Goal: Task Accomplishment & Management: Manage account settings

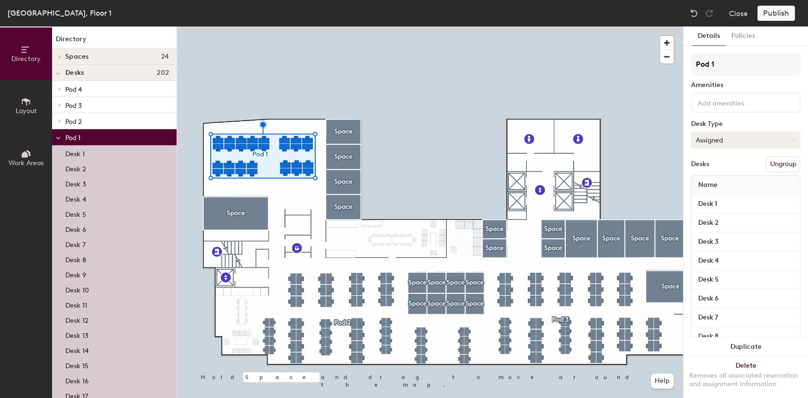
click at [734, 142] on button "Assigned" at bounding box center [745, 140] width 109 height 17
click at [714, 200] on div "Hoteled" at bounding box center [739, 198] width 95 height 14
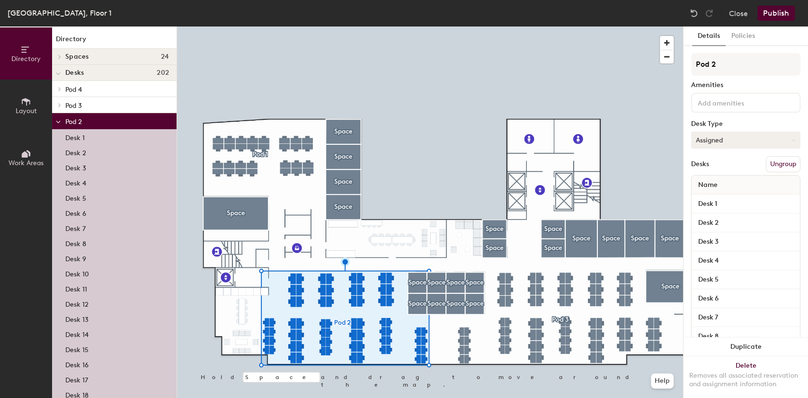
click at [728, 140] on button "Assigned" at bounding box center [745, 140] width 109 height 17
click at [713, 197] on div "Hoteled" at bounding box center [739, 198] width 95 height 14
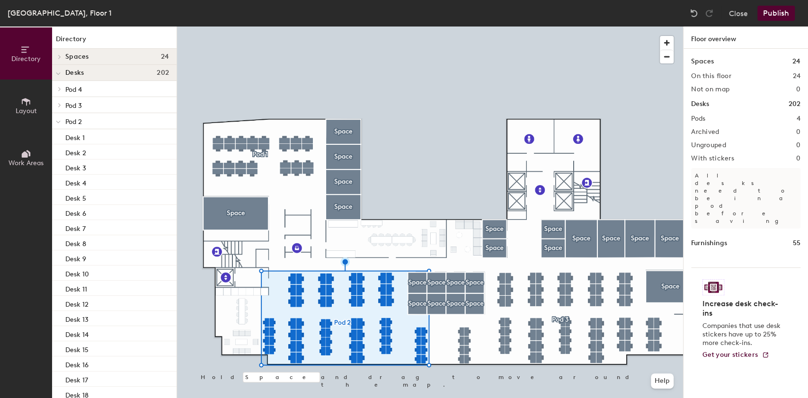
click at [768, 9] on button "Publish" at bounding box center [775, 13] width 37 height 15
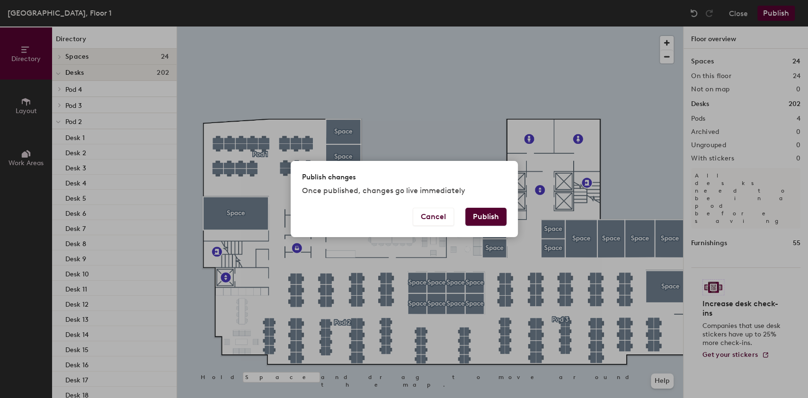
click at [484, 218] on button "Publish" at bounding box center [485, 217] width 41 height 18
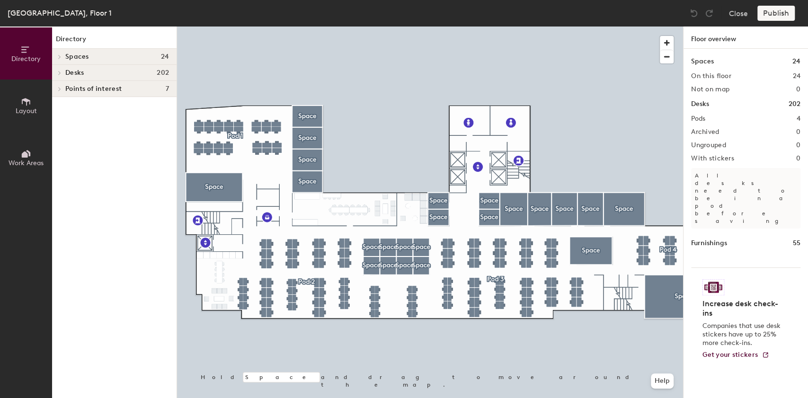
click at [21, 111] on span "Layout" at bounding box center [26, 111] width 21 height 8
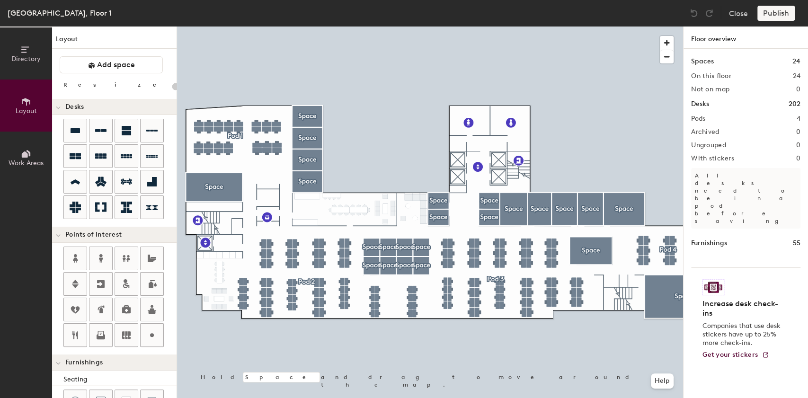
drag, startPoint x: 113, startPoint y: 69, endPoint x: 160, endPoint y: 93, distance: 52.5
click at [113, 69] on button "Add space" at bounding box center [111, 64] width 103 height 17
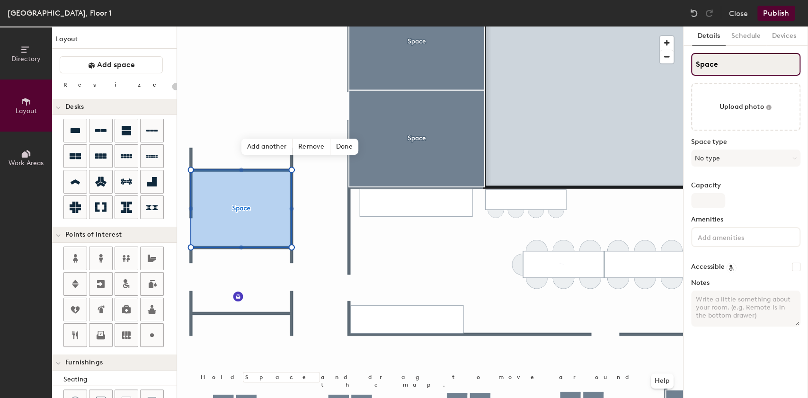
drag, startPoint x: 726, startPoint y: 62, endPoint x: 695, endPoint y: 62, distance: 31.7
click at [695, 62] on input "Space" at bounding box center [745, 64] width 109 height 23
click at [707, 164] on button "No type" at bounding box center [745, 158] width 109 height 17
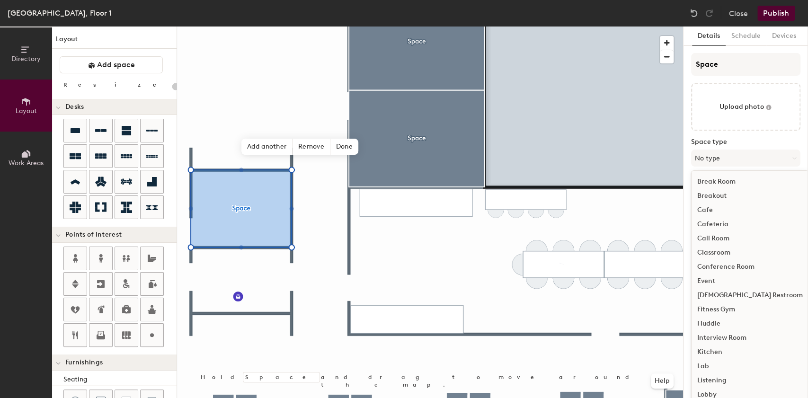
click at [722, 142] on label "Space type" at bounding box center [745, 142] width 109 height 8
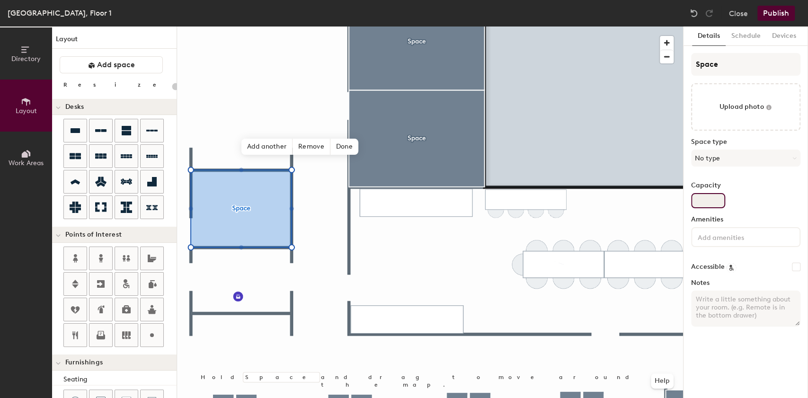
click at [695, 197] on input "Capacity" at bounding box center [708, 200] width 34 height 15
click at [703, 240] on input at bounding box center [738, 236] width 85 height 11
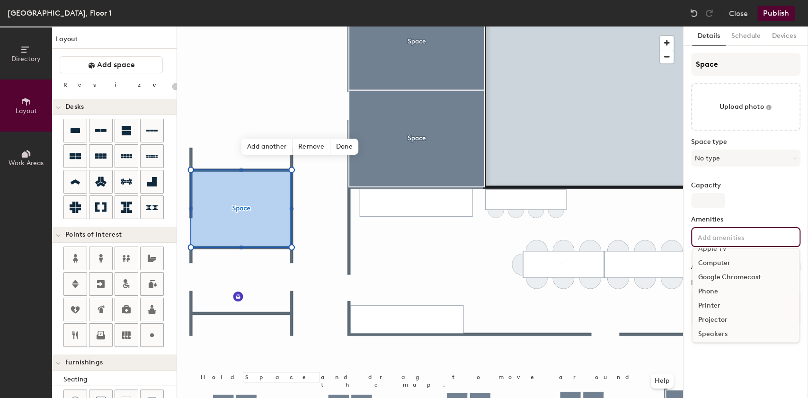
scroll to position [55, 0]
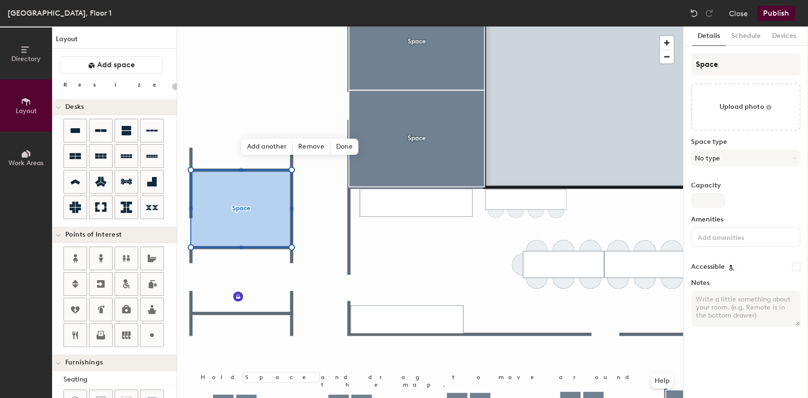
click at [738, 211] on div "Space Upload photo Space type No type Capacity Amenities Accessible Notes" at bounding box center [745, 193] width 109 height 281
click at [702, 299] on textarea "Notes" at bounding box center [745, 309] width 109 height 36
click at [702, 300] on textarea "Notes" at bounding box center [745, 309] width 109 height 36
click at [696, 299] on textarea "Notes" at bounding box center [745, 309] width 109 height 36
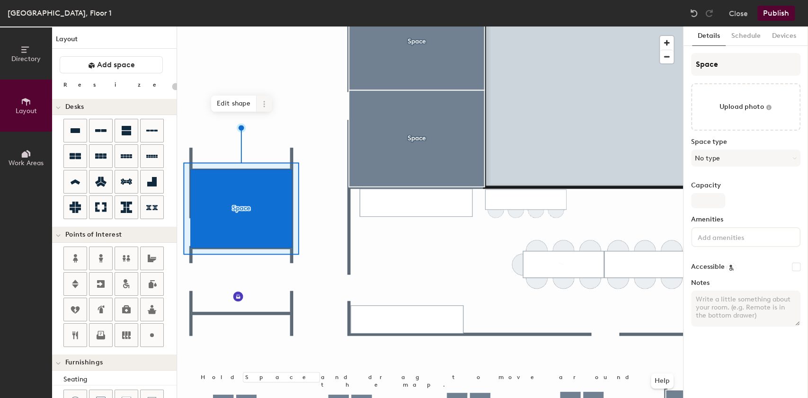
click at [270, 107] on span at bounding box center [264, 104] width 15 height 16
type input "20"
click at [291, 164] on span "Delete" at bounding box center [298, 158] width 84 height 16
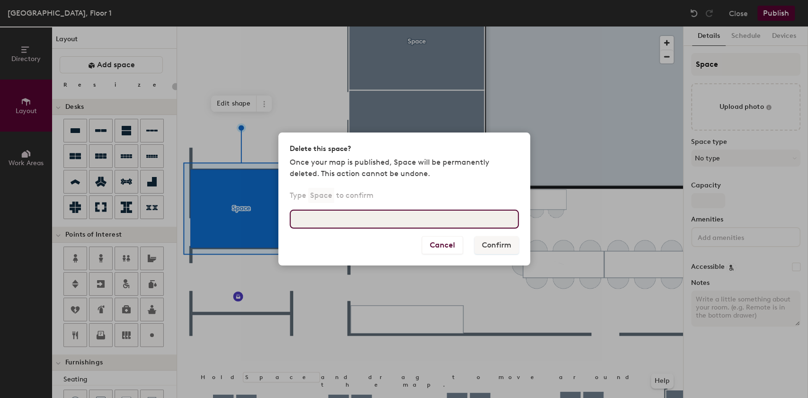
click at [349, 227] on input at bounding box center [404, 219] width 229 height 19
type input "Space"
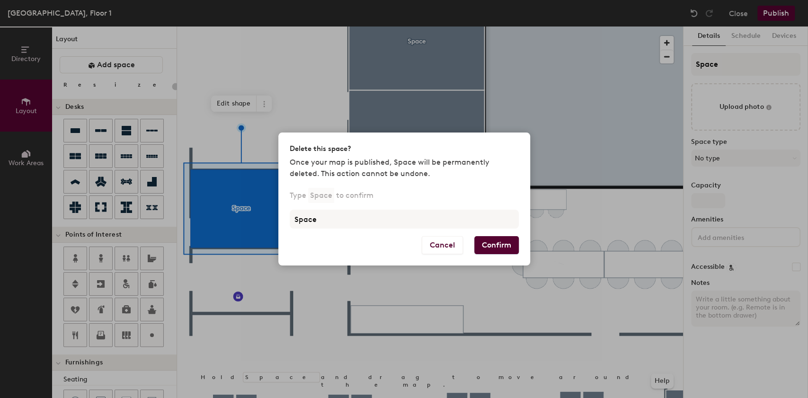
click at [501, 243] on button "Confirm" at bounding box center [496, 245] width 45 height 18
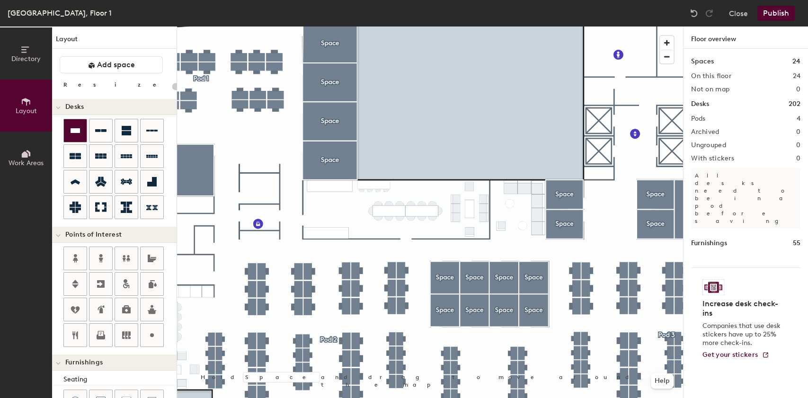
click at [83, 128] on div at bounding box center [75, 130] width 23 height 23
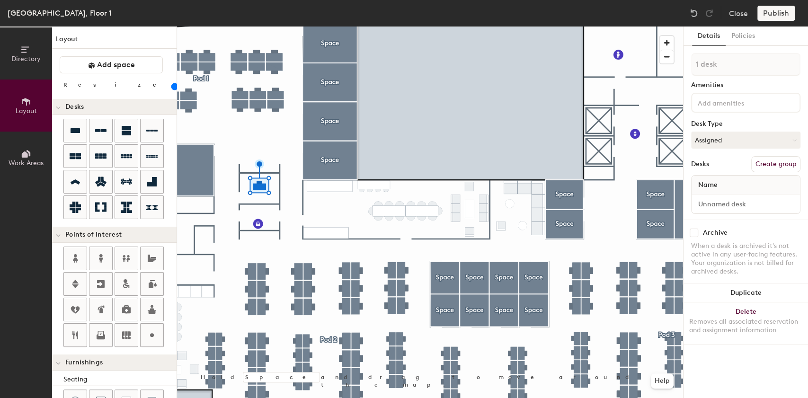
click at [172, 90] on input "range" at bounding box center [172, 87] width 0 height 8
click at [717, 141] on button "Assigned" at bounding box center [745, 140] width 109 height 17
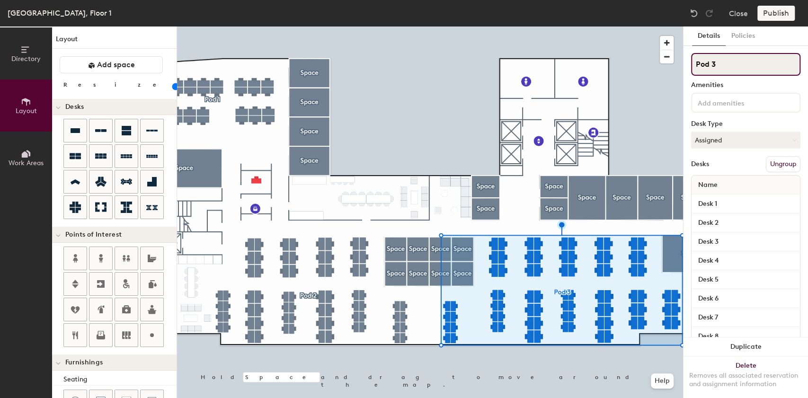
drag, startPoint x: 722, startPoint y: 66, endPoint x: 702, endPoint y: 62, distance: 20.2
click at [692, 64] on input "Pod 3" at bounding box center [745, 64] width 109 height 23
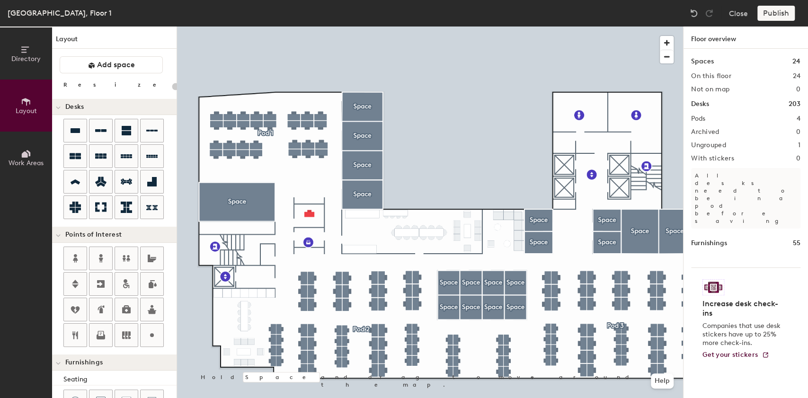
type input "80"
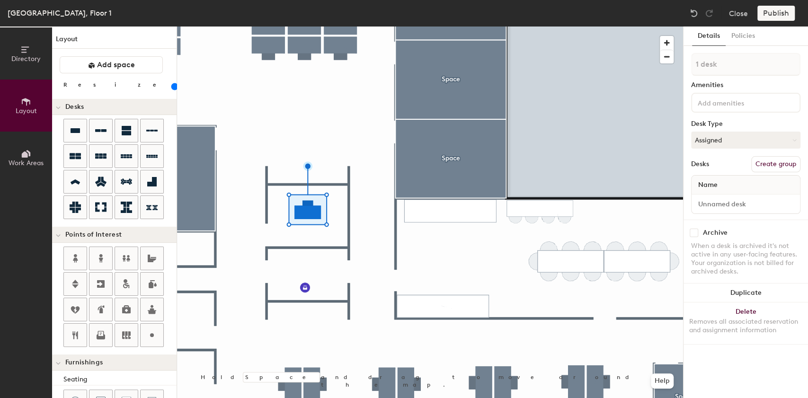
click at [761, 166] on button "Create group" at bounding box center [775, 164] width 49 height 16
drag, startPoint x: 721, startPoint y: 66, endPoint x: 685, endPoint y: 64, distance: 36.1
click at [685, 64] on div "Details Policies Pod 5 Amenities Desk Type Assigned Desks Ungroup Name Desk 1 A…" at bounding box center [746, 213] width 125 height 372
type input "P"
click at [680, 67] on div "Directory Layout Work Areas Layout Add space Resize Desks Points of Interest Fu…" at bounding box center [404, 213] width 808 height 372
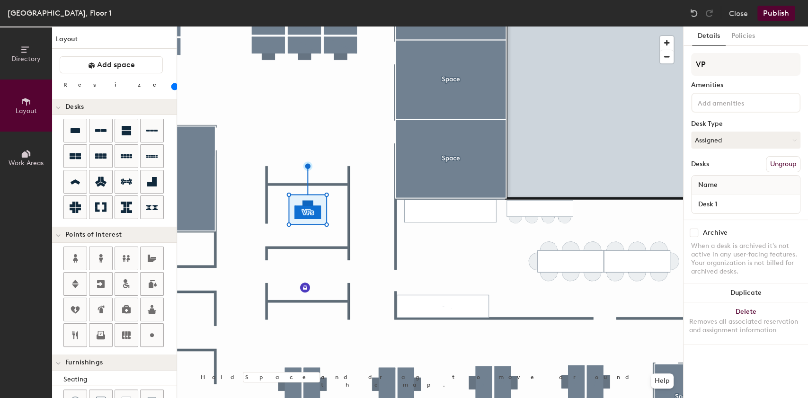
type input "V"
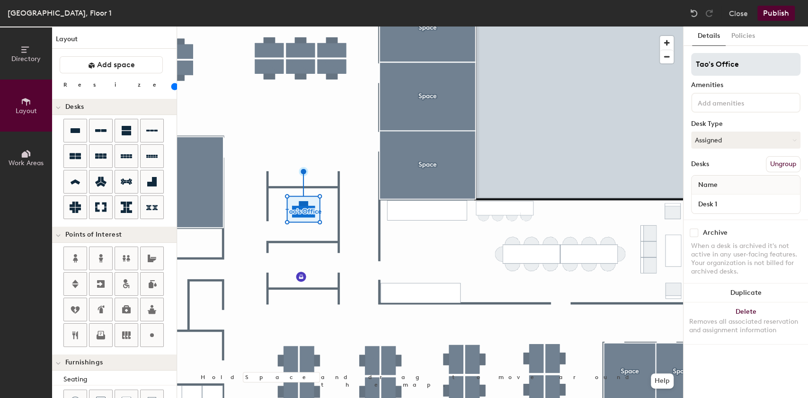
drag, startPoint x: 748, startPoint y: 65, endPoint x: 701, endPoint y: 67, distance: 47.4
click at [701, 67] on input "Tao's Office" at bounding box center [745, 64] width 109 height 23
type input "T"
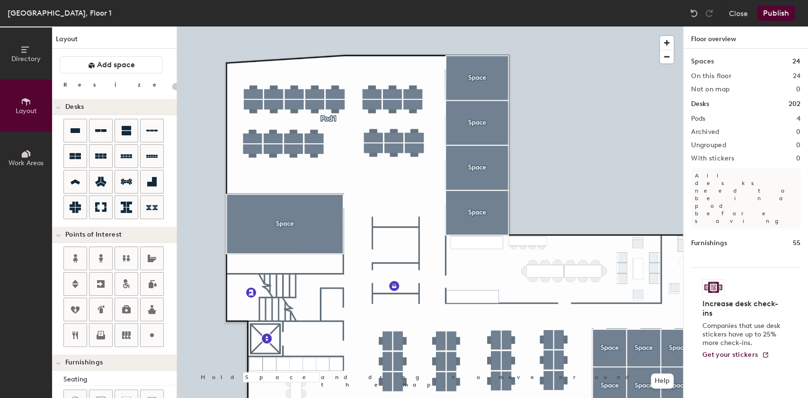
type input "100"
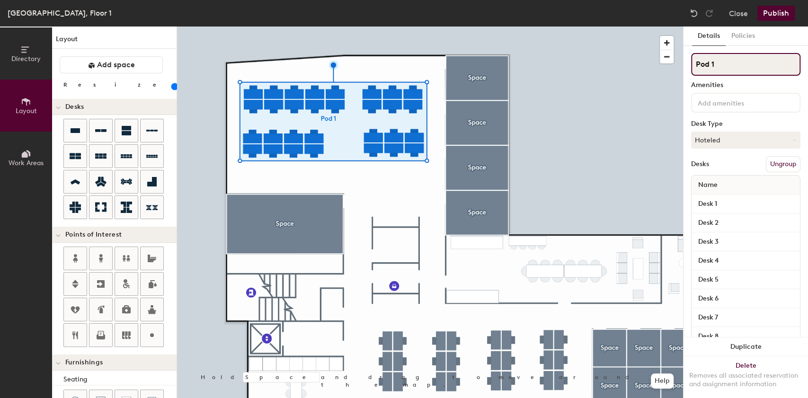
drag, startPoint x: 724, startPoint y: 71, endPoint x: 694, endPoint y: 66, distance: 31.2
click at [694, 66] on input "Pod 1" at bounding box center [745, 64] width 109 height 23
type input "Focus Zone"
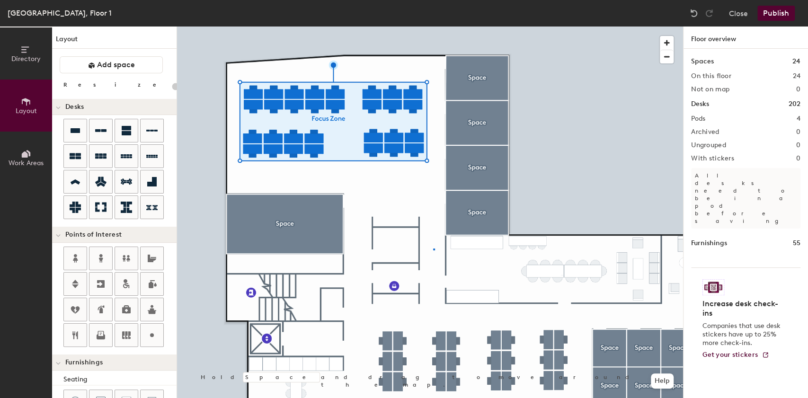
click at [434, 27] on div at bounding box center [430, 27] width 506 height 0
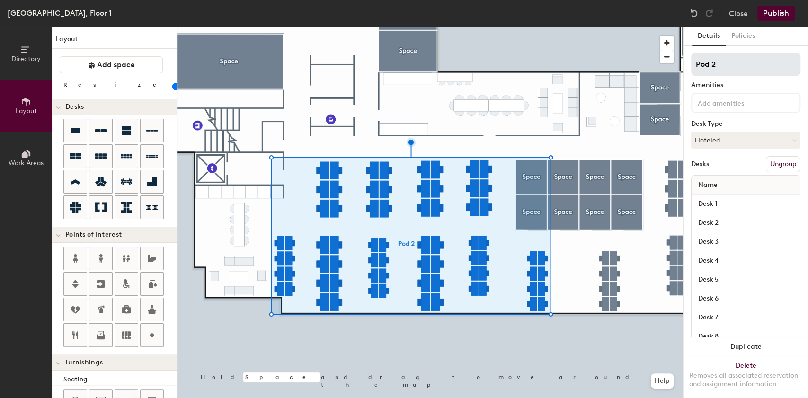
type input "20"
click at [666, 68] on div "Directory Layout Work Areas Layout Add space Resize Desks Points of Interest Fu…" at bounding box center [404, 213] width 808 height 372
type input "Coll"
type input "20"
type input "Collabo"
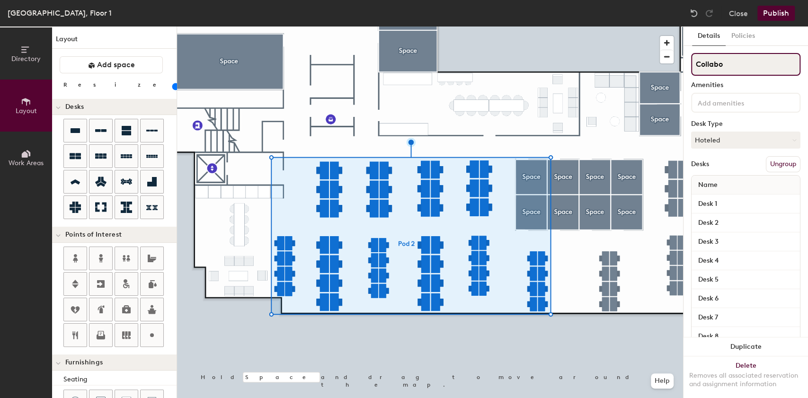
type input "20"
type input "Collabor"
type input "20"
type input "Collaborati"
type input "20"
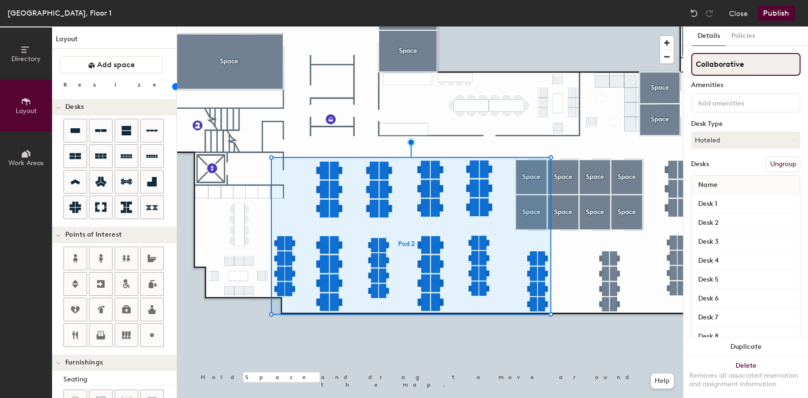
type input "Collaborative"
type input "20"
type input "Collaborative Z"
type input "20"
type input "Collaborative Zone"
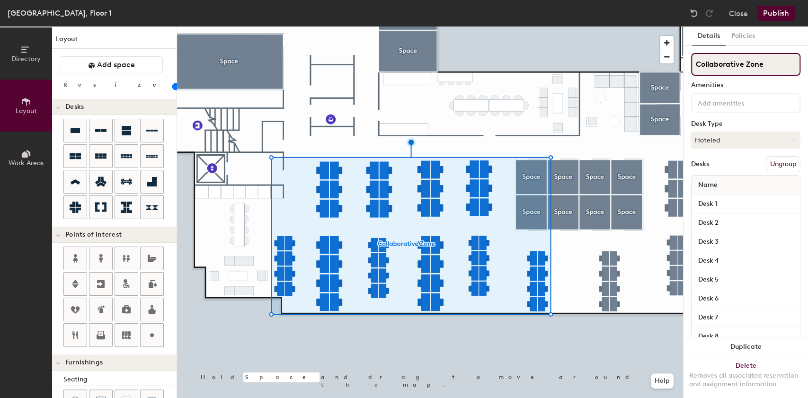
type input "20"
type input "Collaborative Zone"
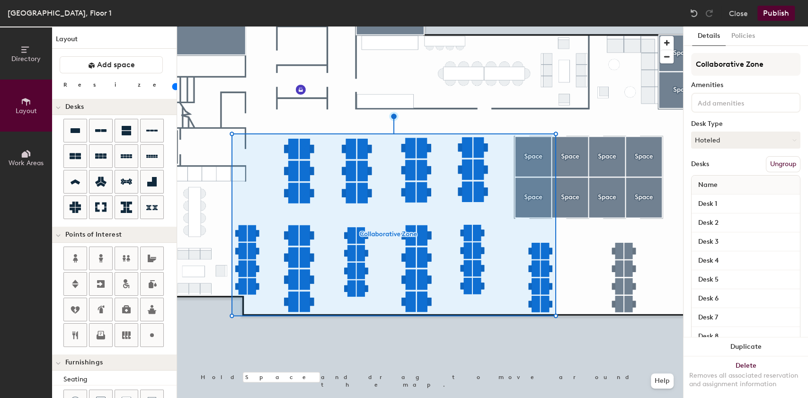
click at [775, 162] on button "Ungroup" at bounding box center [783, 164] width 35 height 16
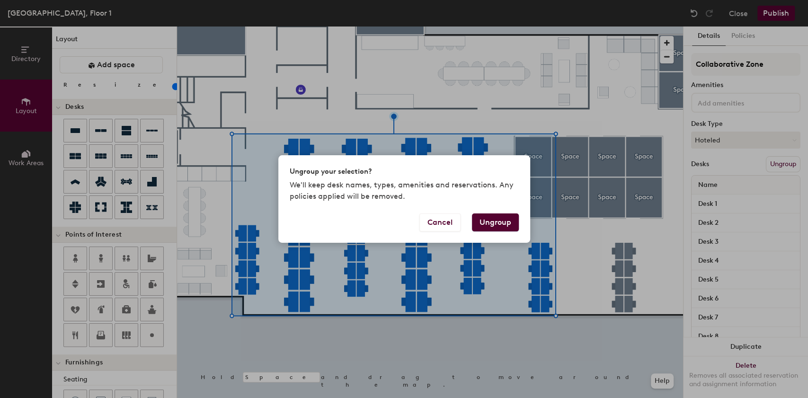
click at [501, 222] on button "Ungroup" at bounding box center [495, 223] width 47 height 18
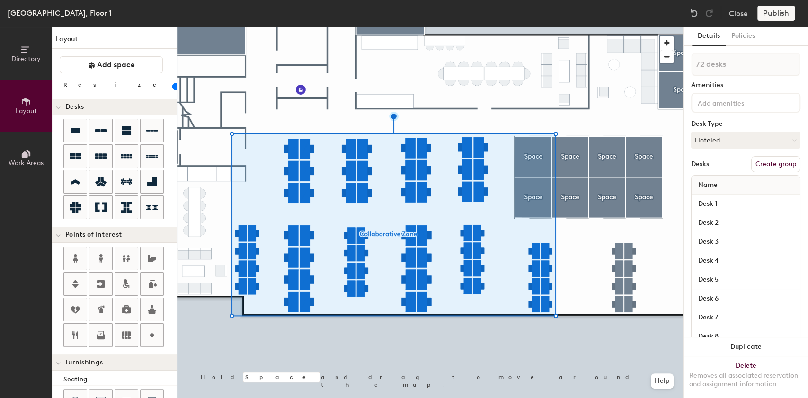
click at [340, 27] on div at bounding box center [430, 27] width 506 height 0
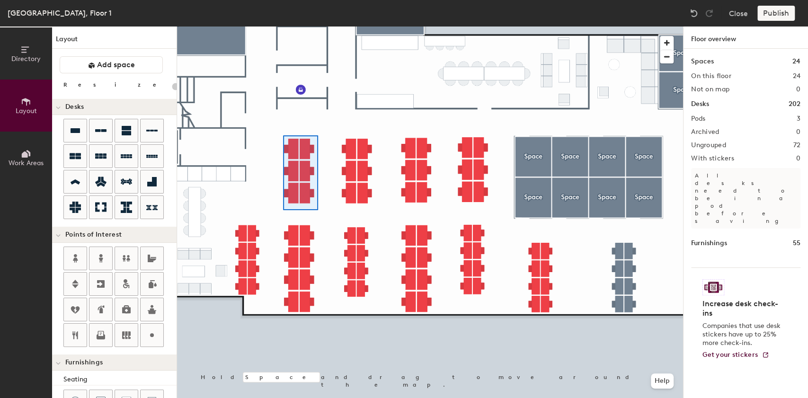
type input "100"
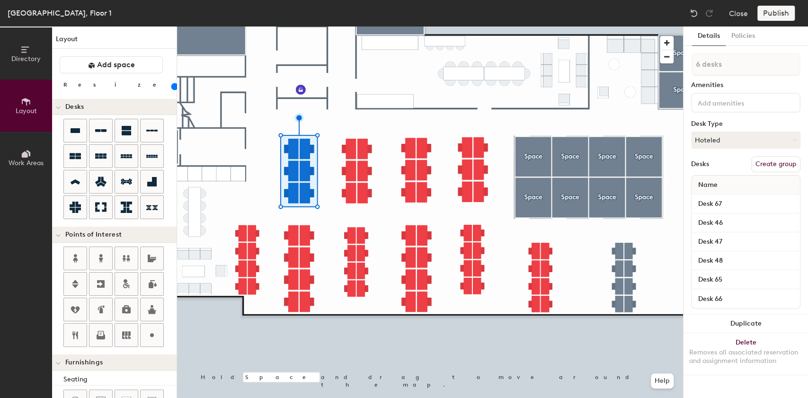
click at [763, 164] on button "Create group" at bounding box center [775, 164] width 49 height 16
click at [759, 162] on button "Create group" at bounding box center [775, 164] width 49 height 16
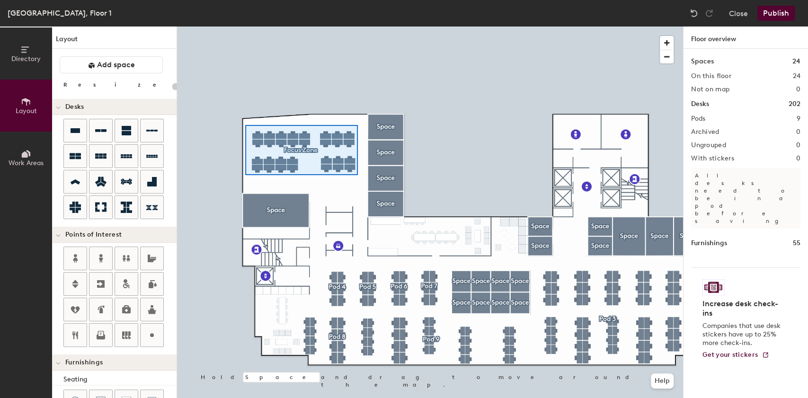
type input "100"
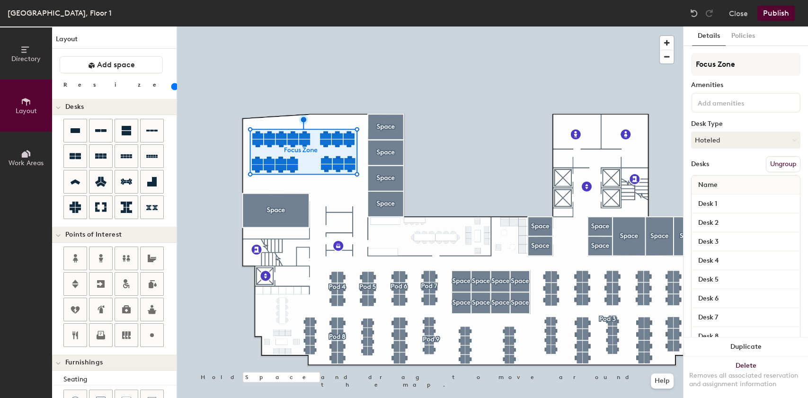
click at [768, 164] on button "Ungroup" at bounding box center [783, 164] width 35 height 16
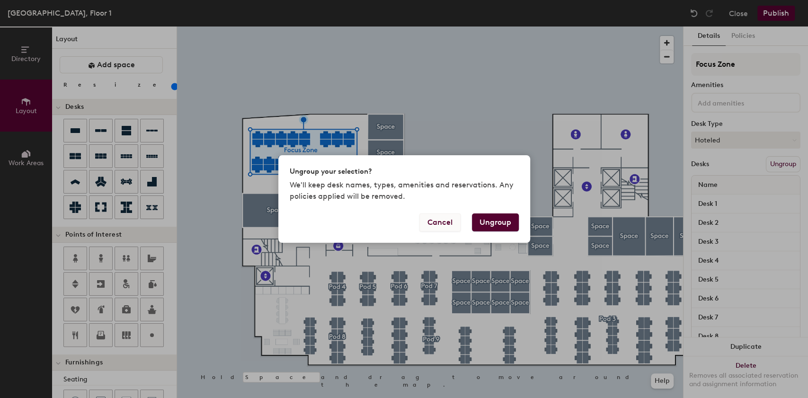
click at [447, 227] on button "Cancel" at bounding box center [439, 223] width 41 height 18
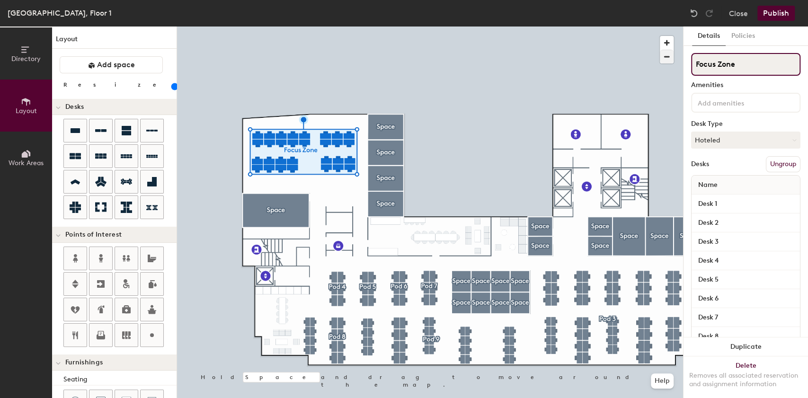
click at [617, 51] on div "Directory Layout Work Areas Layout Add space Resize Desks Points of Interest Fu…" at bounding box center [404, 213] width 808 height 372
type input "Sales"
click at [489, 27] on div at bounding box center [430, 27] width 506 height 0
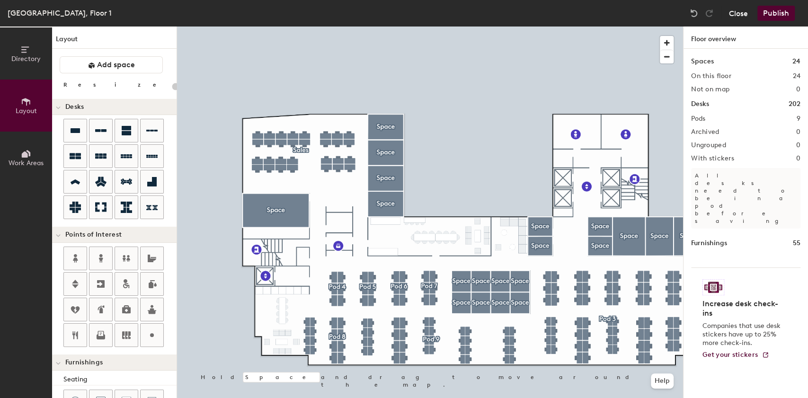
click at [738, 10] on button "Close" at bounding box center [738, 13] width 19 height 15
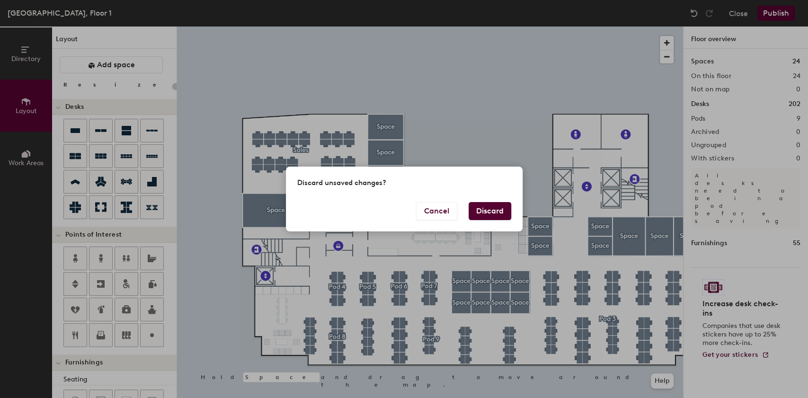
click at [483, 211] on button "Discard" at bounding box center [490, 211] width 43 height 18
type input "20"
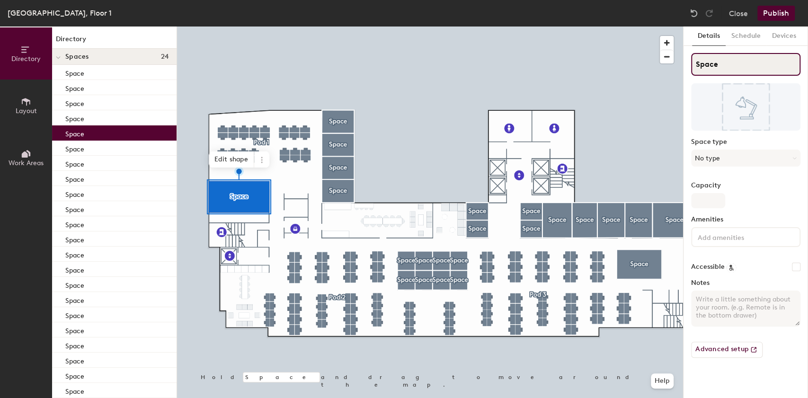
click at [681, 60] on div "Directory Layout Work Areas Directory Spaces 24 Space Space Space Space Space S…" at bounding box center [404, 213] width 808 height 372
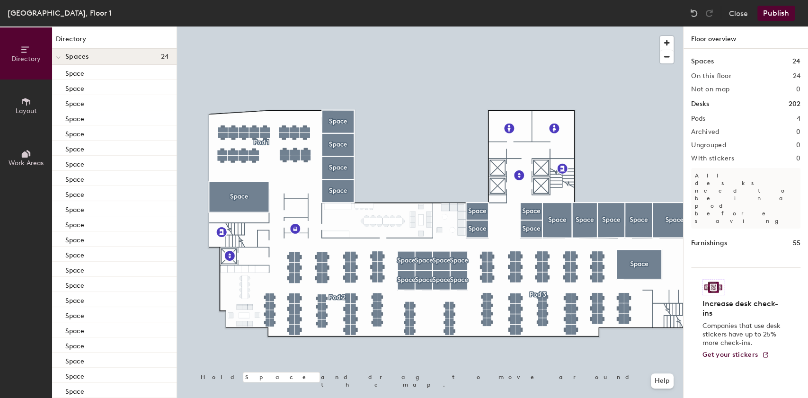
drag, startPoint x: 716, startPoint y: 62, endPoint x: 685, endPoint y: 241, distance: 181.2
click at [256, 27] on div at bounding box center [430, 27] width 506 height 0
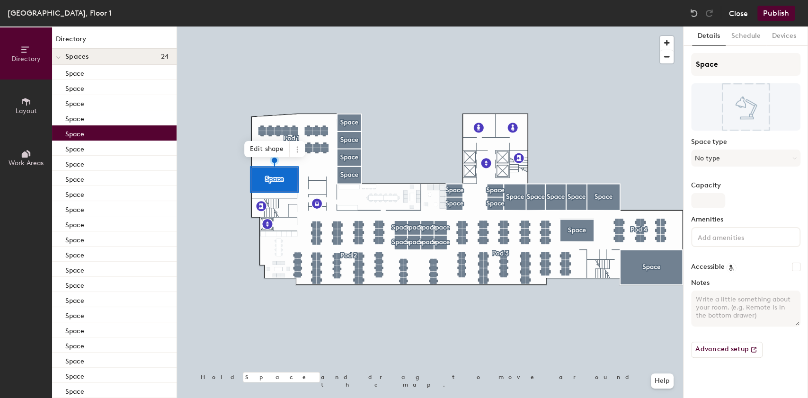
click at [743, 10] on button "Close" at bounding box center [738, 13] width 19 height 15
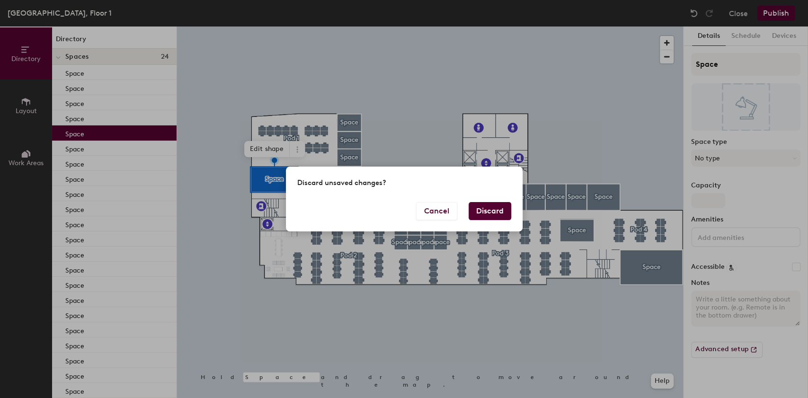
click at [498, 209] on button "Discard" at bounding box center [490, 211] width 43 height 18
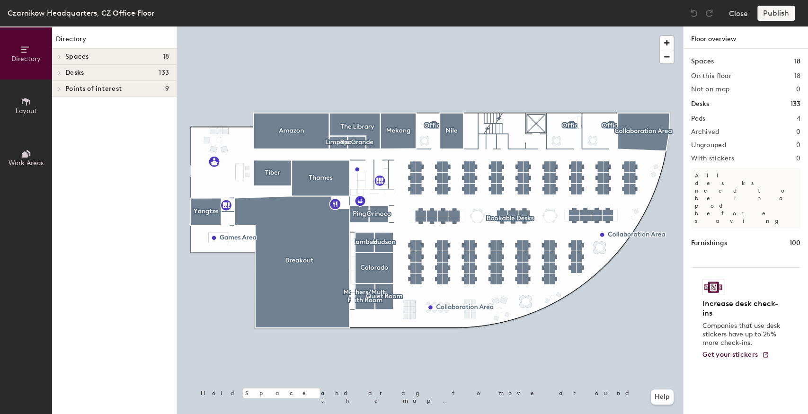
click at [436, 27] on div at bounding box center [430, 27] width 506 height 0
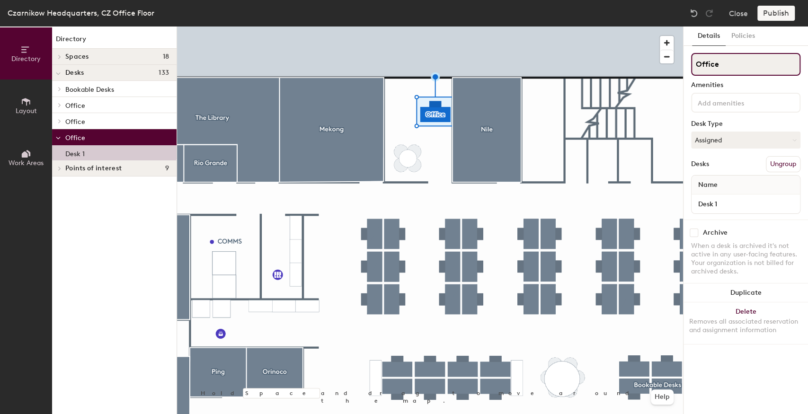
drag, startPoint x: 735, startPoint y: 65, endPoint x: 690, endPoint y: 66, distance: 45.0
click at [690, 66] on div "Details Policies Office Amenities Desk Type Assigned Desks Ungroup Name Desk 1 …" at bounding box center [746, 221] width 125 height 388
drag, startPoint x: 742, startPoint y: 67, endPoint x: 695, endPoint y: 71, distance: 47.1
click at [695, 71] on input "CEO's Office" at bounding box center [745, 64] width 109 height 23
drag, startPoint x: 750, startPoint y: 69, endPoint x: 697, endPoint y: 72, distance: 53.6
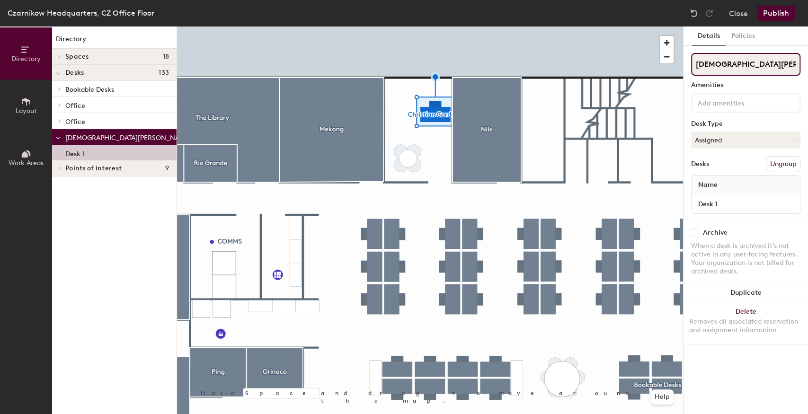
click at [697, 72] on input "Christian Cardona" at bounding box center [745, 64] width 109 height 23
type input "CEO"
click at [571, 27] on div at bounding box center [430, 27] width 506 height 0
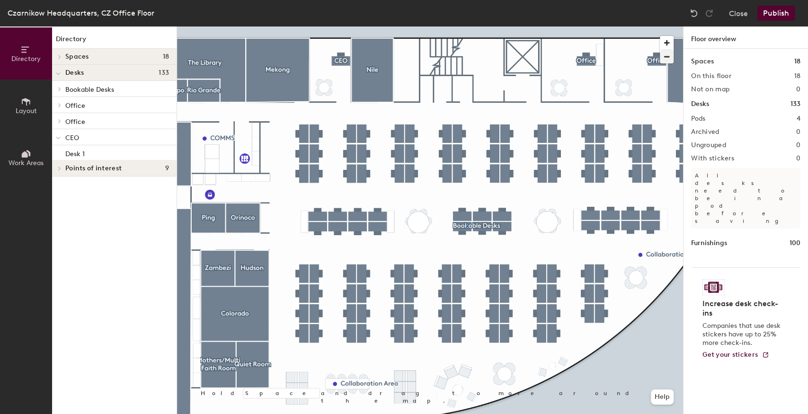
click at [466, 27] on div at bounding box center [430, 27] width 506 height 0
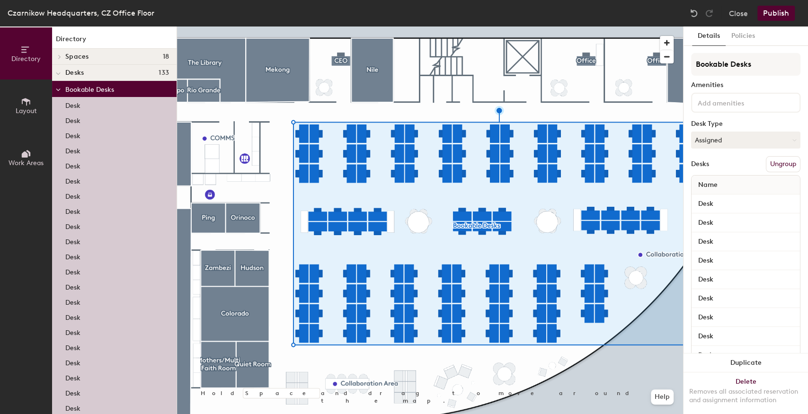
click at [772, 164] on button "Ungroup" at bounding box center [783, 164] width 35 height 16
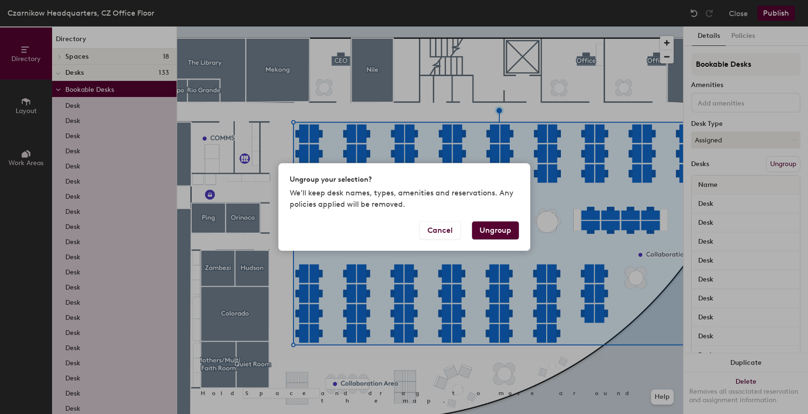
click at [496, 227] on button "Ungroup" at bounding box center [495, 231] width 47 height 18
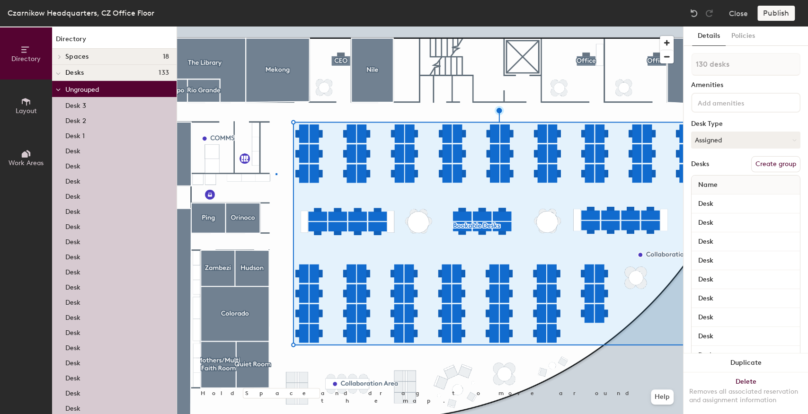
click at [276, 27] on div at bounding box center [430, 27] width 506 height 0
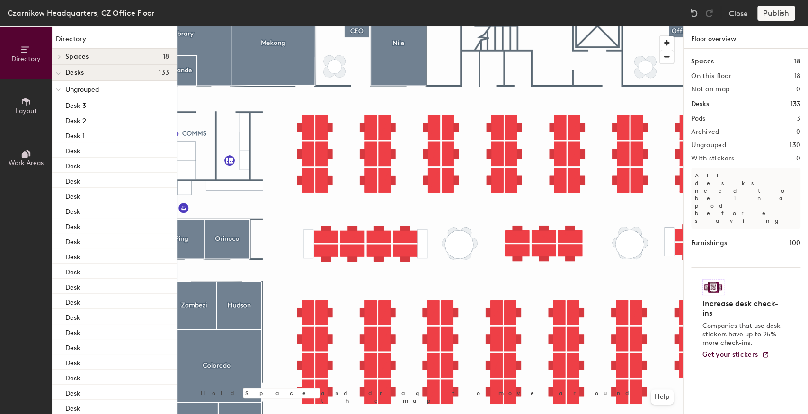
click at [604, 27] on div at bounding box center [430, 27] width 506 height 0
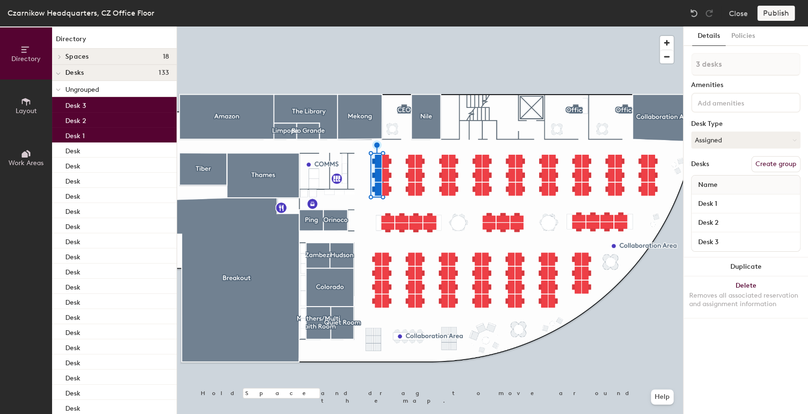
drag, startPoint x: 765, startPoint y: 164, endPoint x: 724, endPoint y: 169, distance: 41.0
click at [765, 164] on button "Create group" at bounding box center [775, 164] width 49 height 16
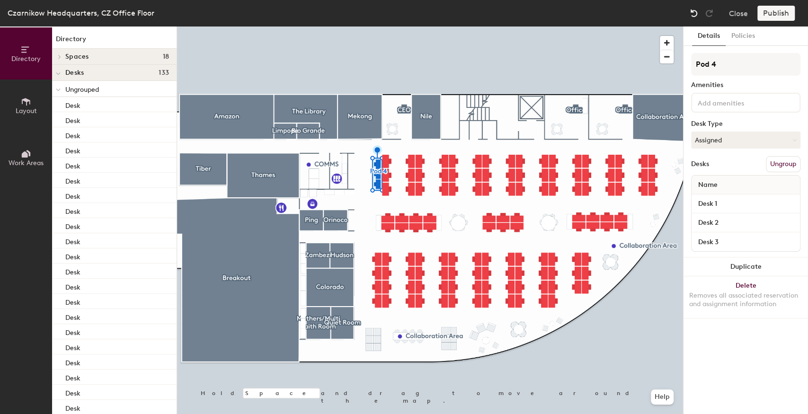
click at [694, 10] on img at bounding box center [693, 13] width 9 height 9
click at [393, 27] on div at bounding box center [430, 27] width 506 height 0
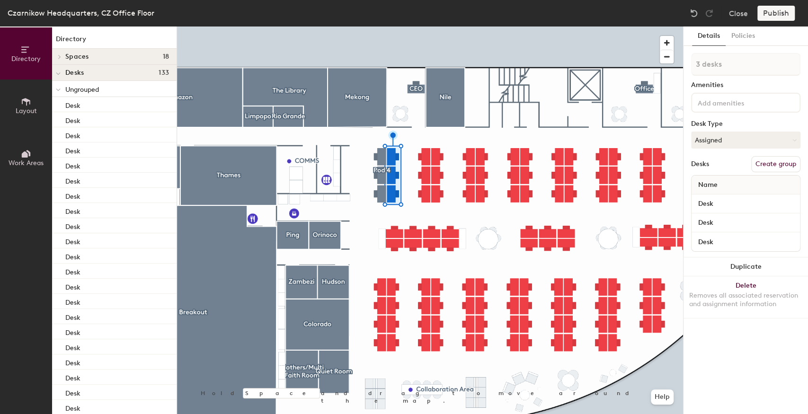
click at [773, 165] on button "Create group" at bounding box center [775, 164] width 49 height 16
click at [445, 27] on div at bounding box center [430, 27] width 506 height 0
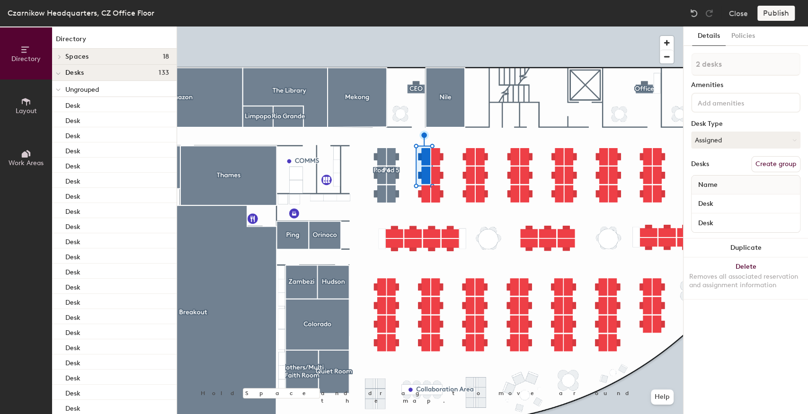
click at [776, 164] on button "Create group" at bounding box center [775, 164] width 49 height 16
click at [447, 27] on div at bounding box center [430, 27] width 506 height 0
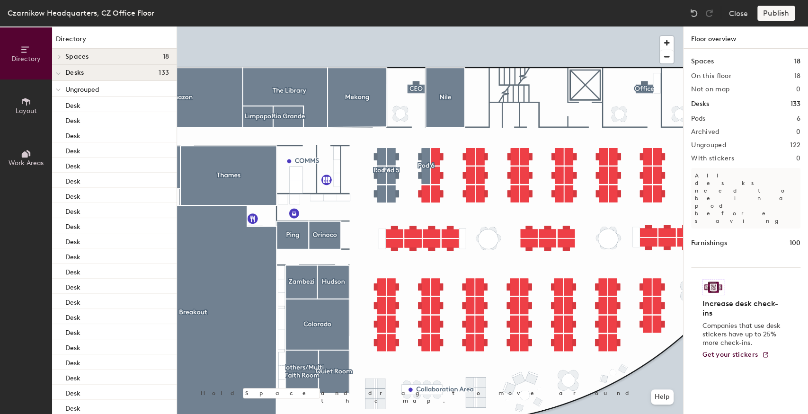
click at [380, 27] on div at bounding box center [430, 27] width 506 height 0
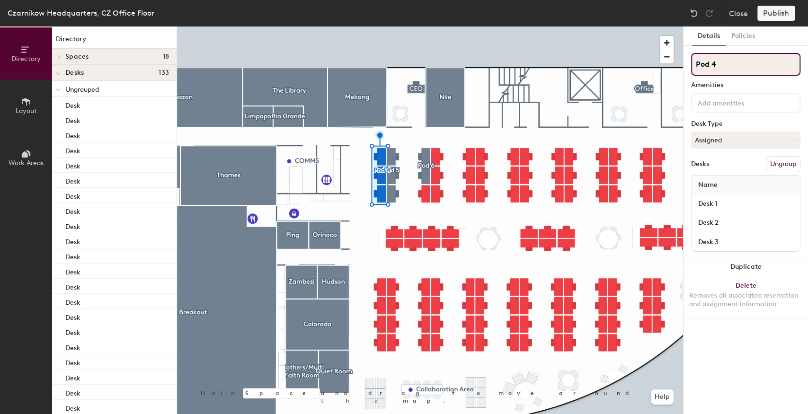
click at [662, 68] on div "Directory Layout Work Areas Directory Spaces 18 Amazon Breakout Collaboration A…" at bounding box center [404, 221] width 808 height 388
click at [719, 67] on input "Pod 4" at bounding box center [745, 64] width 109 height 23
click at [721, 63] on input "Pod 4" at bounding box center [745, 64] width 109 height 23
type input "Pod 1"
click at [393, 27] on div at bounding box center [430, 27] width 506 height 0
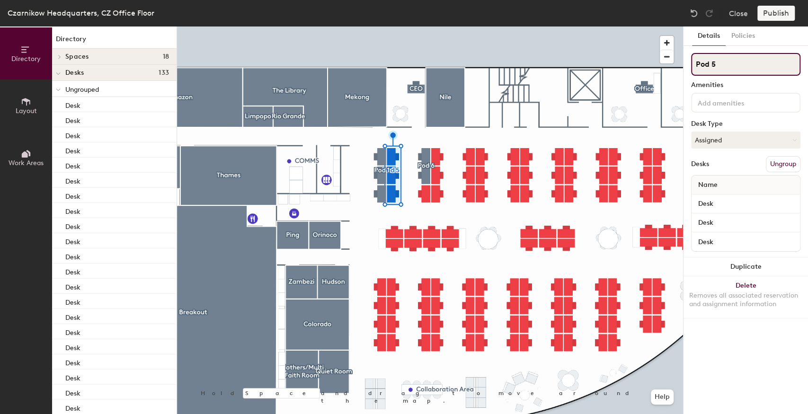
click at [715, 64] on input "Pod 5" at bounding box center [745, 64] width 109 height 23
type input "Pod 2"
click at [425, 27] on div at bounding box center [430, 27] width 506 height 0
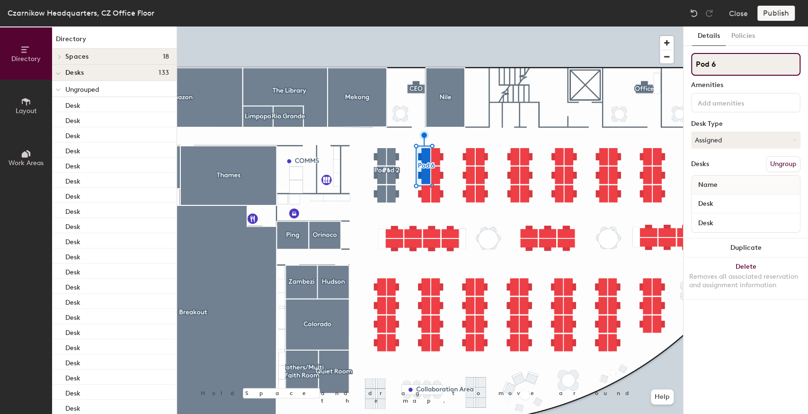
click at [715, 63] on input "Pod 6" at bounding box center [745, 64] width 109 height 23
type input "Pod 3"
click at [450, 27] on div at bounding box center [430, 27] width 506 height 0
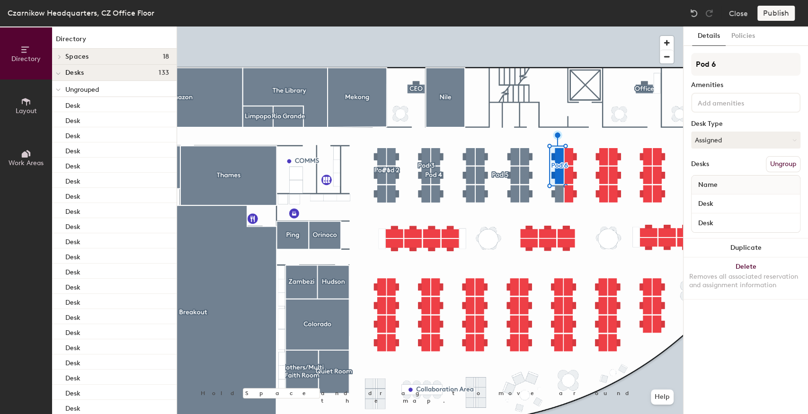
type input "Pod 6"
click at [591, 27] on div at bounding box center [430, 27] width 506 height 0
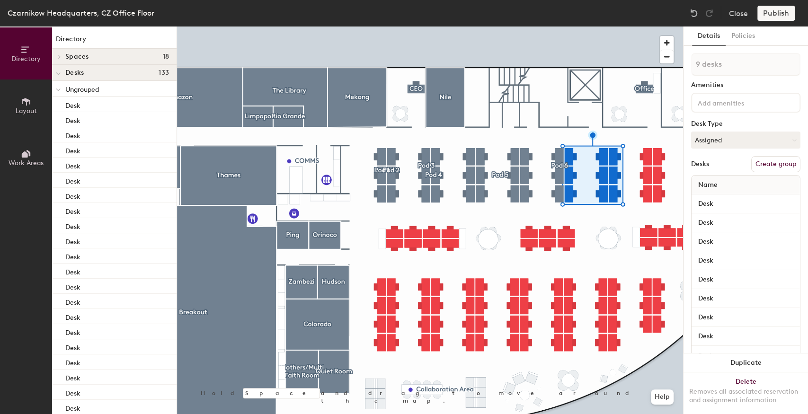
click at [768, 164] on button "Create group" at bounding box center [775, 164] width 49 height 16
drag, startPoint x: 722, startPoint y: 66, endPoint x: 711, endPoint y: 68, distance: 11.1
click at [711, 68] on input "Pod 10" at bounding box center [745, 64] width 109 height 23
type input "Pod 7"
click at [640, 27] on div at bounding box center [430, 27] width 506 height 0
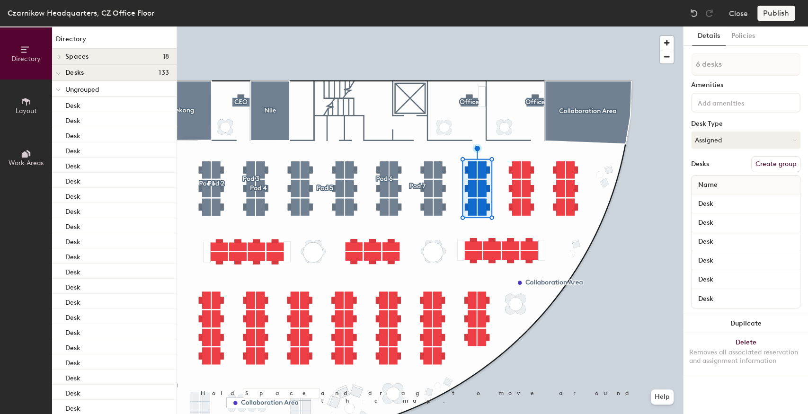
click at [772, 168] on button "Create group" at bounding box center [775, 164] width 49 height 16
drag, startPoint x: 720, startPoint y: 64, endPoint x: 712, endPoint y: 65, distance: 8.6
click at [712, 65] on input "Pod 11" at bounding box center [745, 64] width 109 height 23
type input "Pod 8"
drag, startPoint x: 774, startPoint y: 166, endPoint x: 727, endPoint y: 80, distance: 98.1
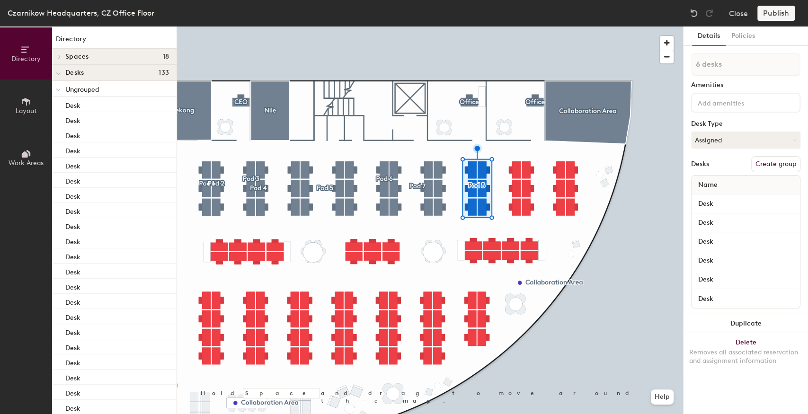
click at [774, 165] on button "Create group" at bounding box center [775, 164] width 49 height 16
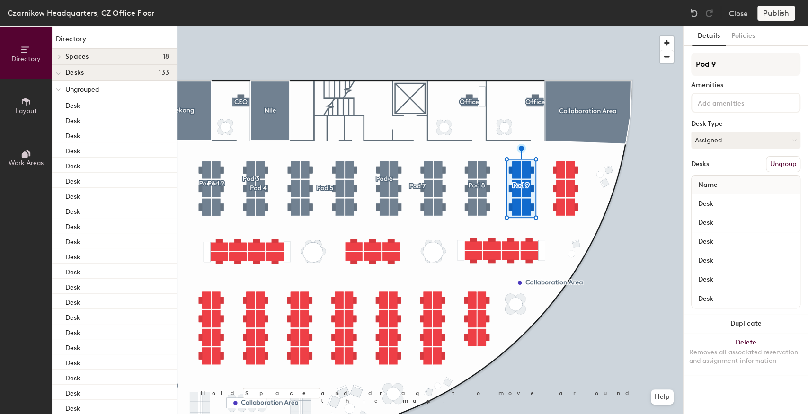
type input "Pod 9"
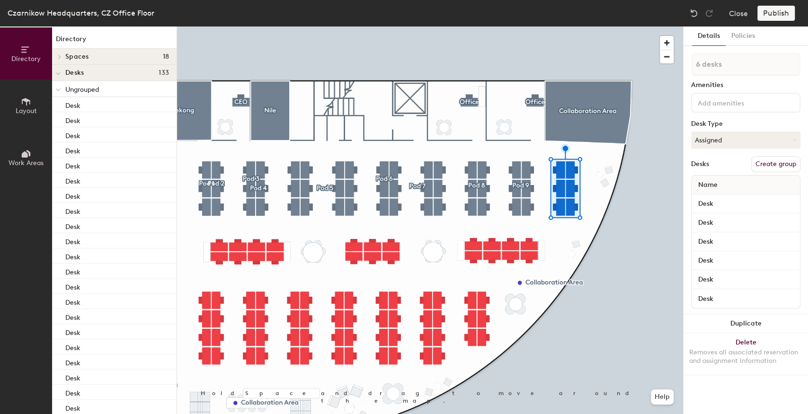
drag, startPoint x: 792, startPoint y: 161, endPoint x: 725, endPoint y: 99, distance: 90.8
click at [792, 160] on button "Create group" at bounding box center [775, 164] width 49 height 16
type input "Pod 10"
click at [492, 27] on div at bounding box center [430, 27] width 506 height 0
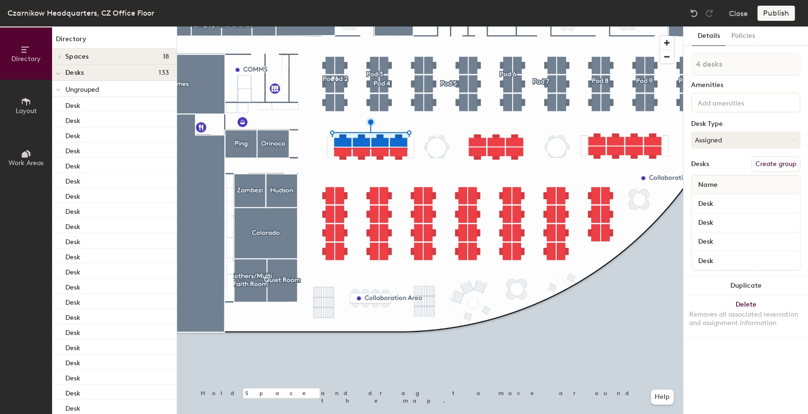
click at [775, 167] on button "Create group" at bounding box center [775, 164] width 49 height 16
type input "Pod 11"
click at [769, 160] on button "Create group" at bounding box center [775, 164] width 49 height 16
type input "Pod 12"
click at [499, 27] on div at bounding box center [430, 27] width 506 height 0
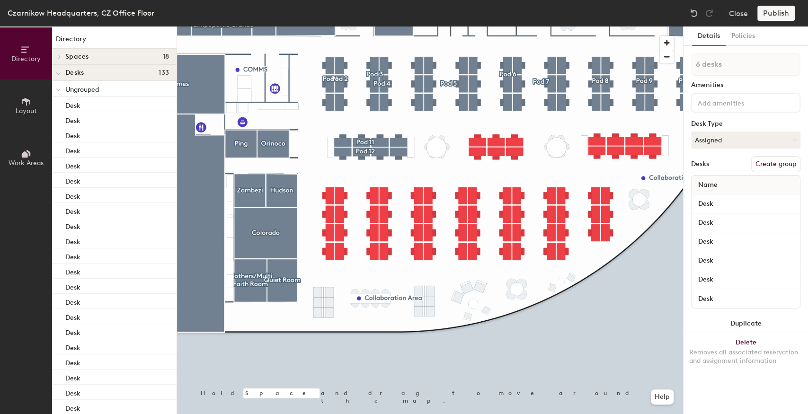
drag, startPoint x: 784, startPoint y: 166, endPoint x: 726, endPoint y: 82, distance: 102.3
click at [784, 166] on button "Create group" at bounding box center [775, 164] width 49 height 16
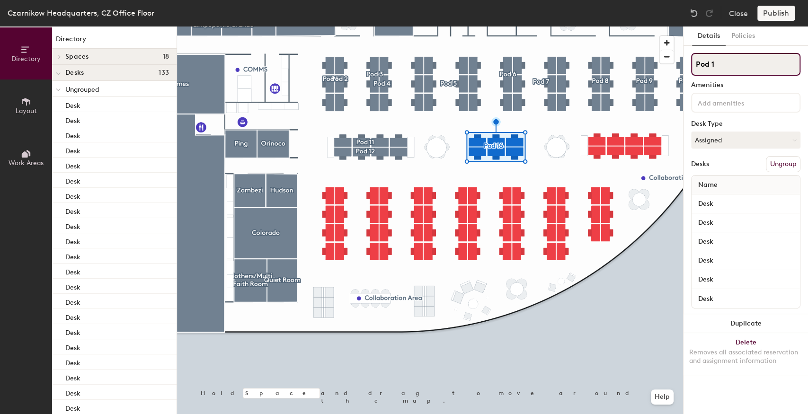
type input "Pod 13"
click at [589, 27] on div at bounding box center [430, 27] width 506 height 0
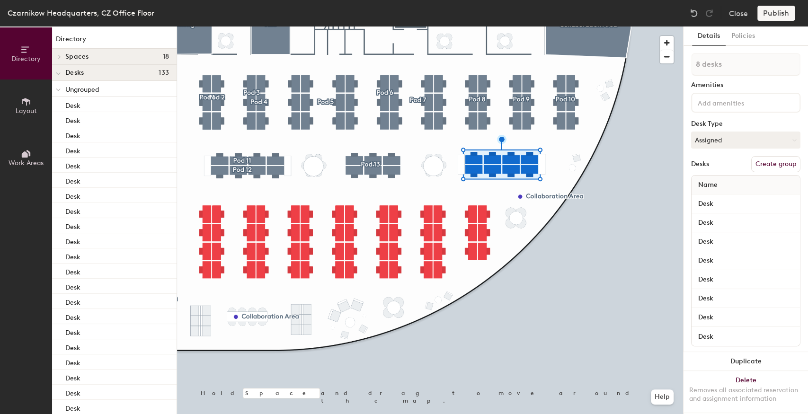
drag, startPoint x: 776, startPoint y: 160, endPoint x: 726, endPoint y: 93, distance: 83.6
click at [776, 160] on button "Create group" at bounding box center [775, 164] width 49 height 16
type input "Pod 14"
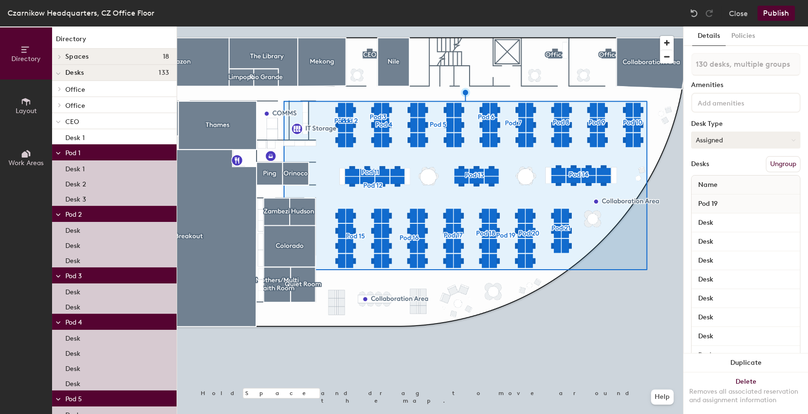
click at [729, 142] on button "Assigned" at bounding box center [745, 140] width 109 height 17
drag, startPoint x: 707, startPoint y: 199, endPoint x: 693, endPoint y: 175, distance: 28.3
click at [707, 199] on div "Hoteled" at bounding box center [739, 198] width 95 height 14
click at [566, 27] on div at bounding box center [430, 27] width 506 height 0
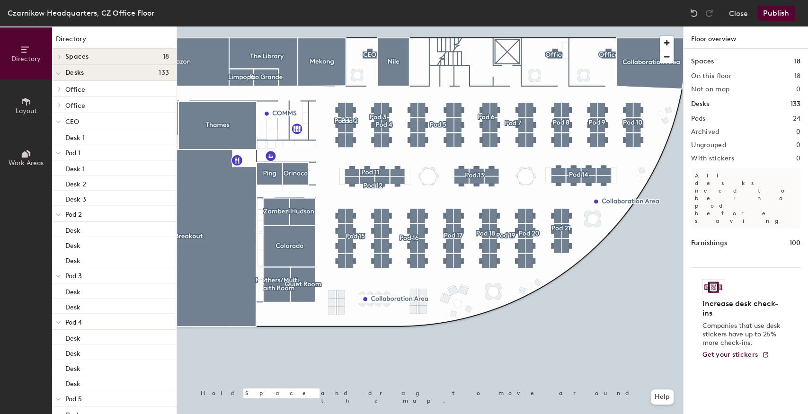
click at [767, 15] on button "Publish" at bounding box center [775, 13] width 37 height 15
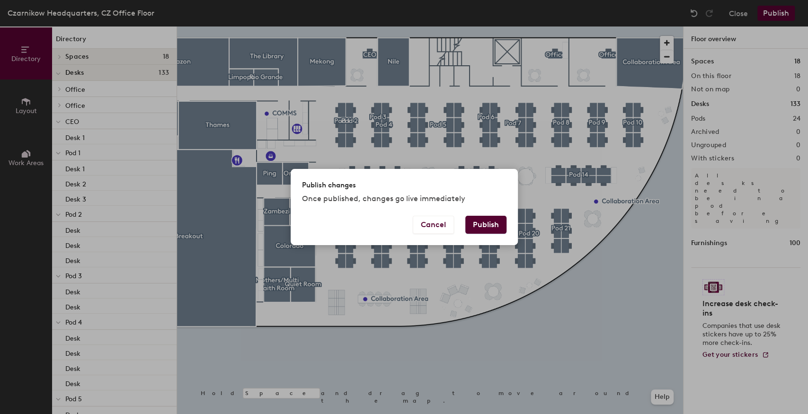
click at [484, 229] on button "Publish" at bounding box center [485, 225] width 41 height 18
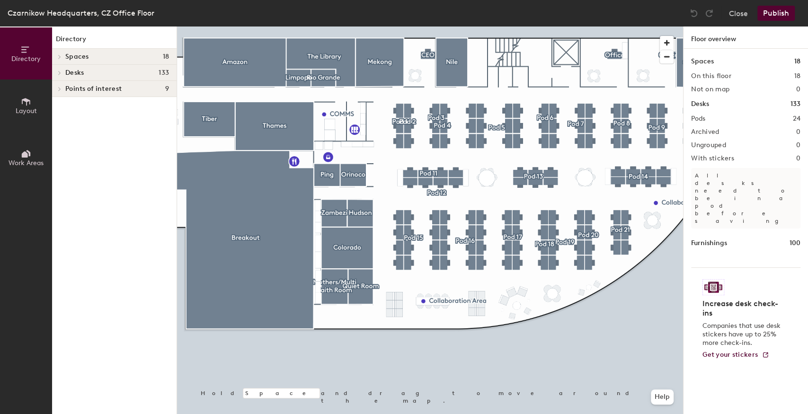
click at [426, 27] on div at bounding box center [430, 27] width 506 height 0
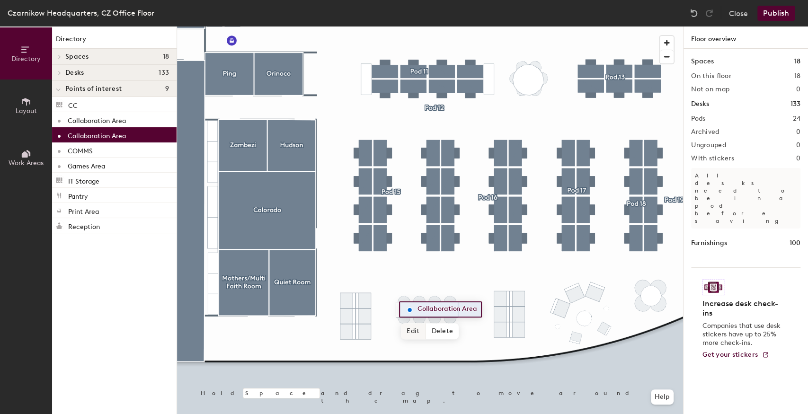
click at [415, 333] on span "Edit" at bounding box center [413, 331] width 25 height 16
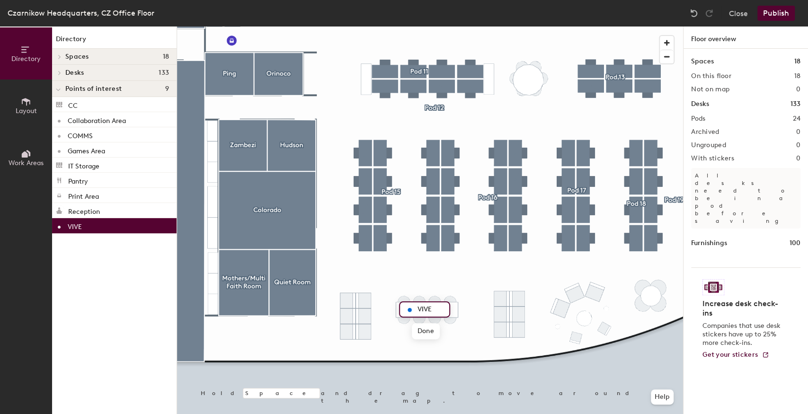
type input "VIVE"
click at [491, 27] on div at bounding box center [430, 27] width 506 height 0
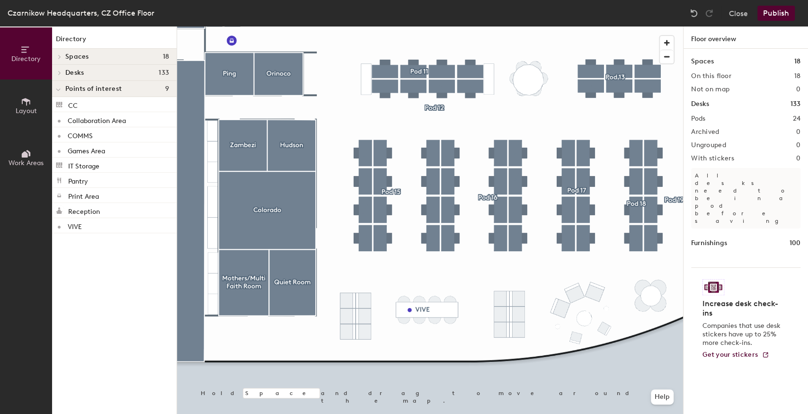
drag, startPoint x: 20, startPoint y: 104, endPoint x: 32, endPoint y: 104, distance: 11.8
click at [19, 103] on button "Layout" at bounding box center [26, 106] width 52 height 52
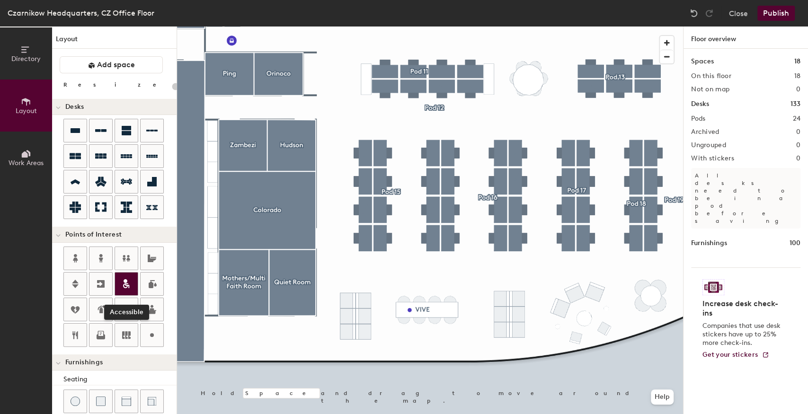
scroll to position [95, 0]
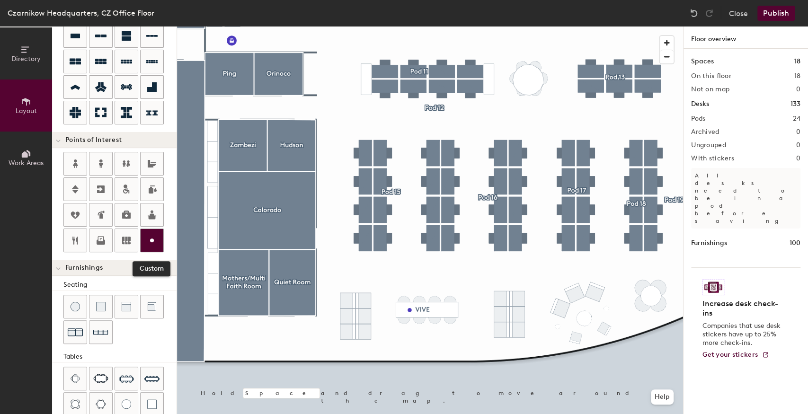
drag, startPoint x: 155, startPoint y: 235, endPoint x: 150, endPoint y: 232, distance: 5.5
click at [155, 235] on icon at bounding box center [151, 240] width 11 height 11
type input "20"
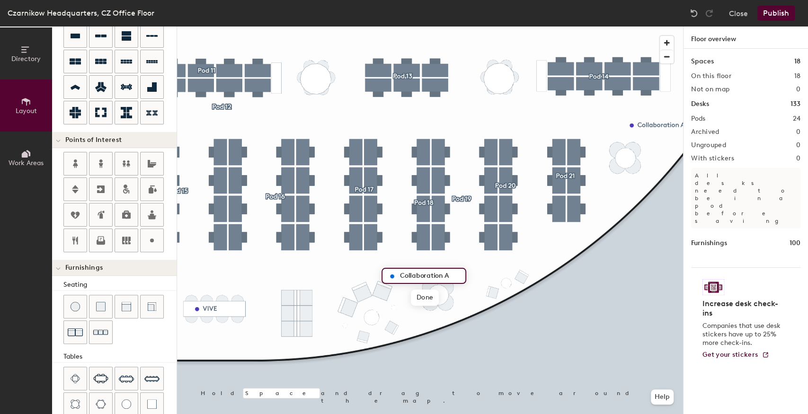
scroll to position [0, 0]
type input "Collaboration Area"
click at [472, 27] on div at bounding box center [430, 27] width 506 height 0
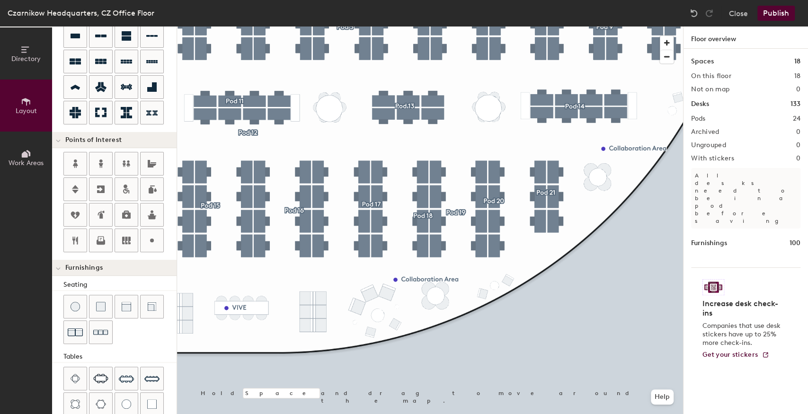
click at [780, 11] on button "Publish" at bounding box center [775, 13] width 37 height 15
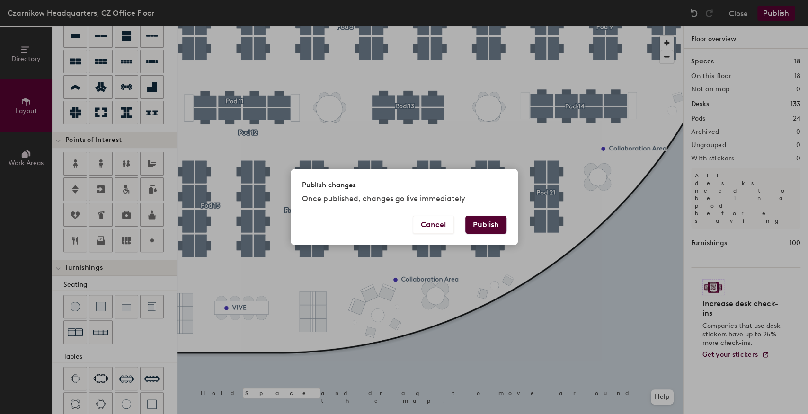
click at [484, 222] on button "Publish" at bounding box center [485, 225] width 41 height 18
type input "20"
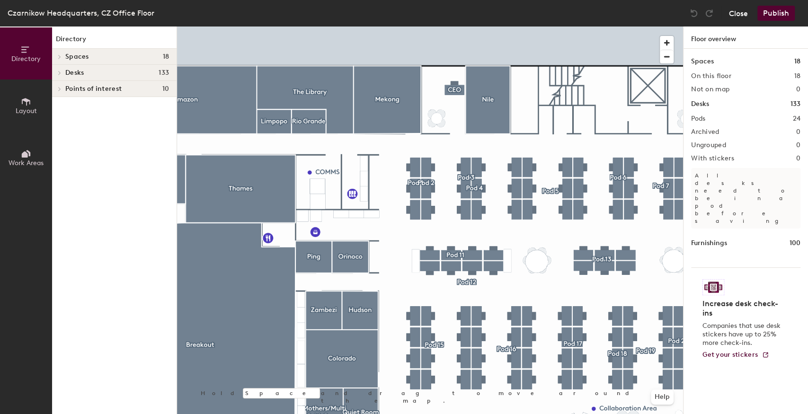
click at [732, 12] on button "Close" at bounding box center [738, 13] width 19 height 15
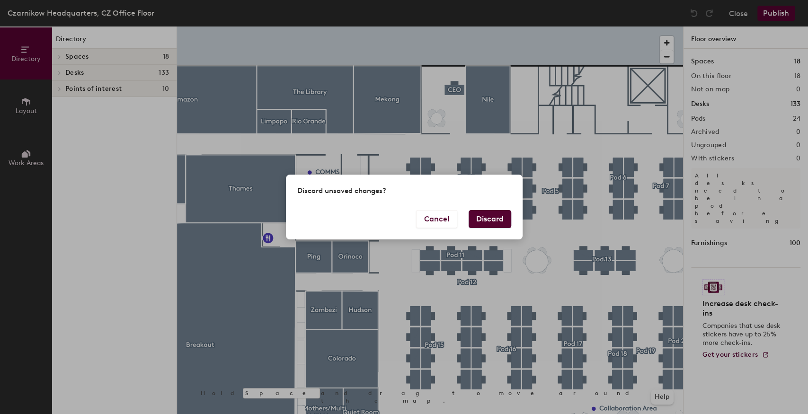
click at [477, 222] on button "Discard" at bounding box center [490, 219] width 43 height 18
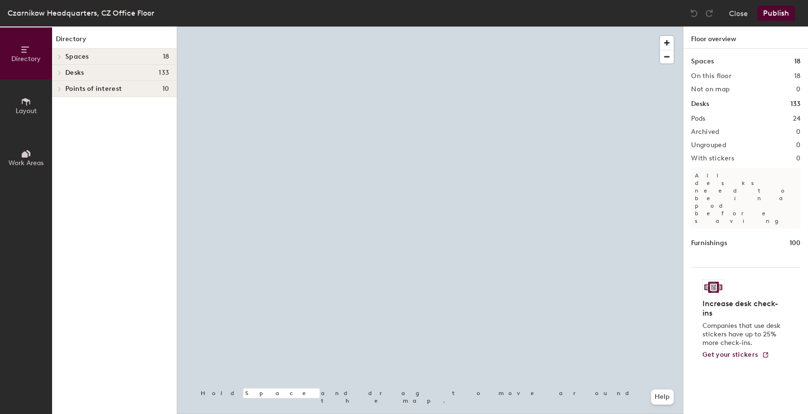
click at [282, 27] on div at bounding box center [430, 27] width 506 height 0
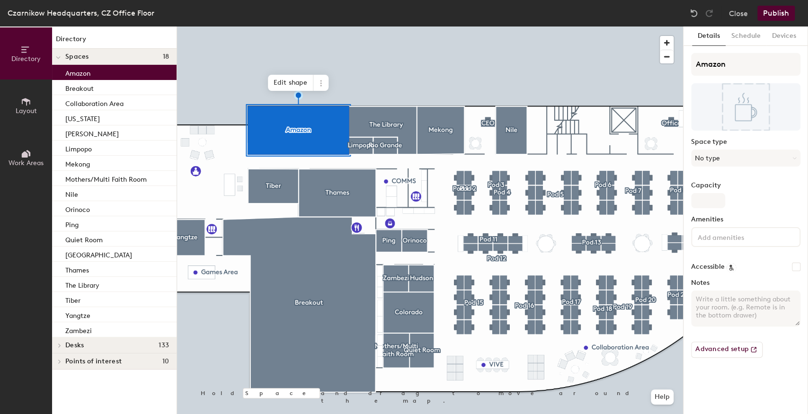
click at [708, 241] on input at bounding box center [738, 236] width 85 height 11
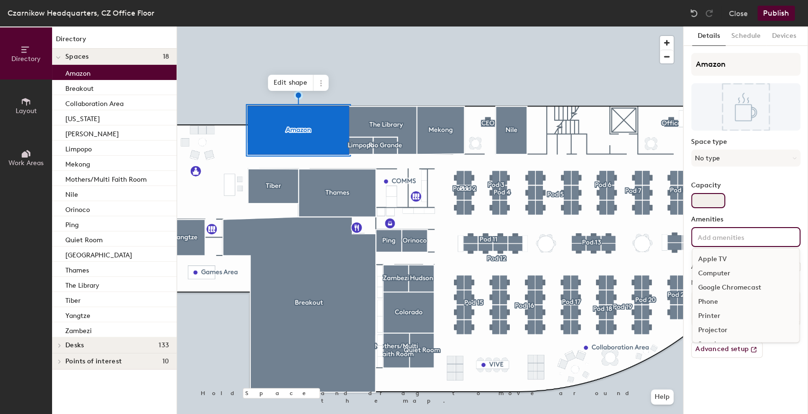
click at [735, 205] on div "Capacity" at bounding box center [745, 195] width 109 height 27
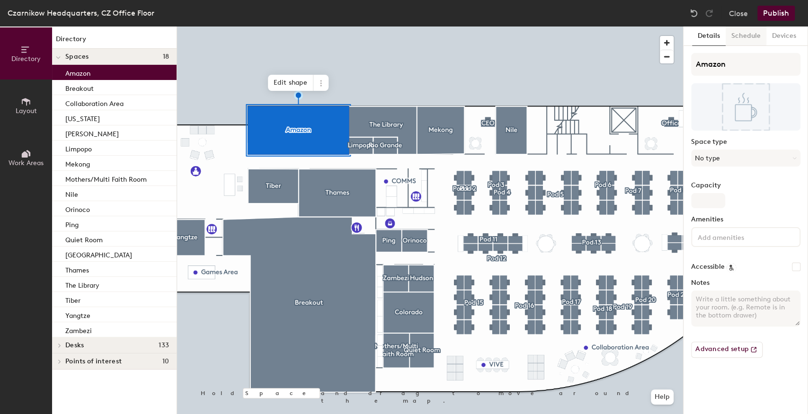
click at [740, 37] on button "Schedule" at bounding box center [746, 36] width 41 height 19
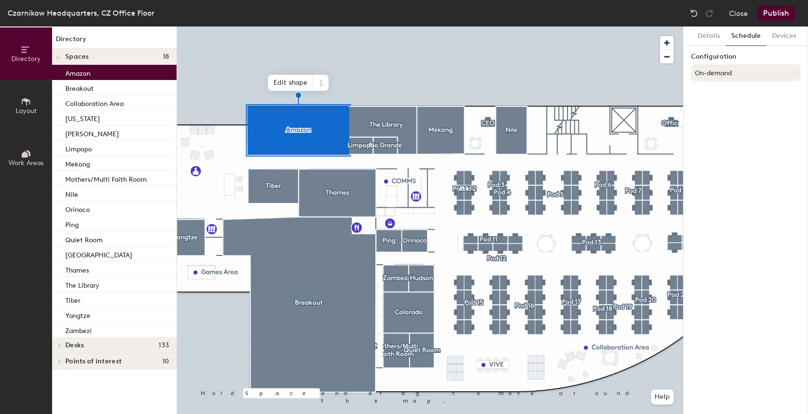
click at [741, 73] on button "On-demand" at bounding box center [745, 72] width 109 height 17
click at [710, 111] on div "Scheduled" at bounding box center [746, 111] width 108 height 14
click at [736, 94] on button "Select account" at bounding box center [745, 93] width 109 height 17
click at [732, 71] on button "Scheduled" at bounding box center [745, 72] width 109 height 17
click at [707, 111] on div "Scheduled" at bounding box center [746, 111] width 108 height 14
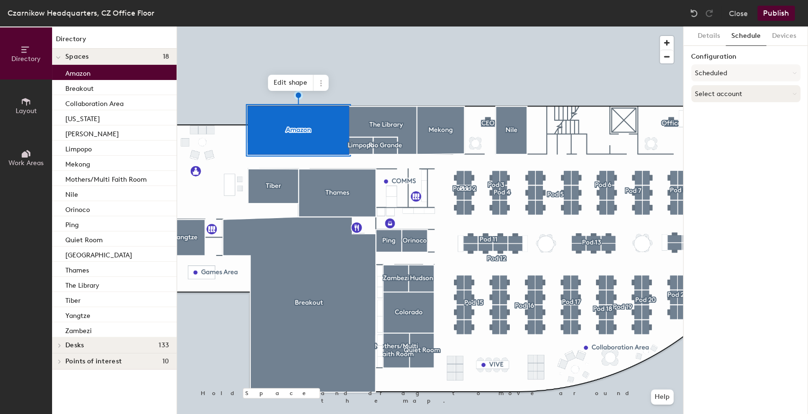
click at [720, 96] on button "Select account" at bounding box center [745, 93] width 109 height 17
click at [702, 131] on div "Microsoft 365" at bounding box center [746, 132] width 108 height 14
click at [699, 130] on input at bounding box center [745, 130] width 109 height 17
click at [629, 27] on div at bounding box center [430, 27] width 506 height 0
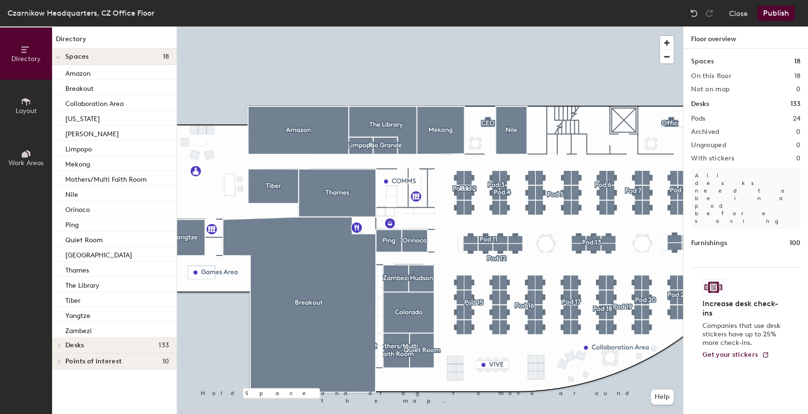
click at [337, 27] on div at bounding box center [430, 27] width 506 height 0
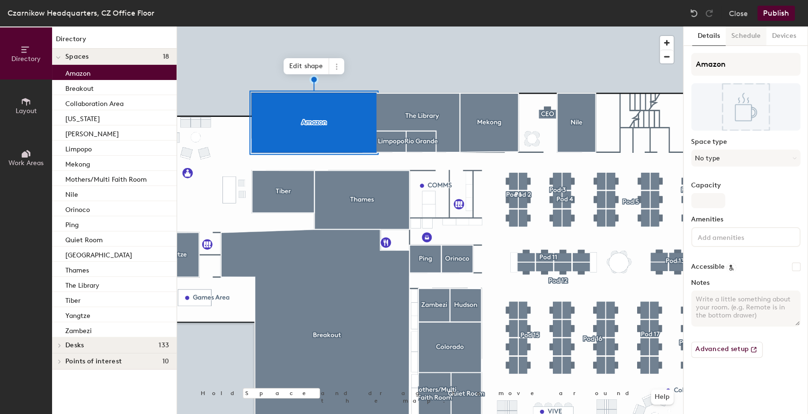
click at [751, 34] on button "Schedule" at bounding box center [746, 36] width 41 height 19
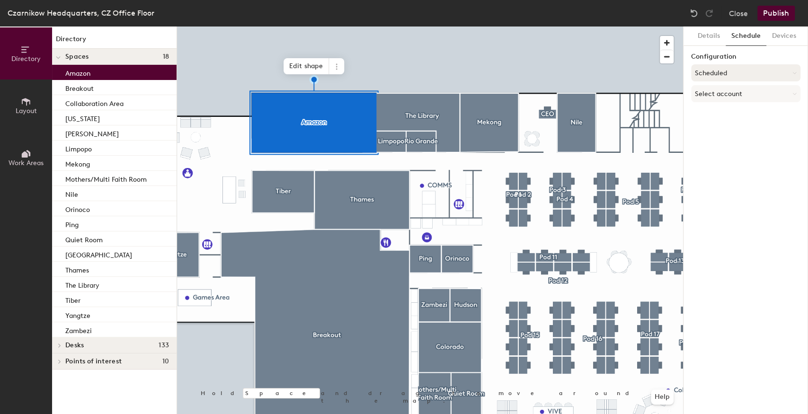
click at [720, 78] on button "Scheduled" at bounding box center [745, 72] width 109 height 17
click at [402, 27] on div at bounding box center [430, 27] width 506 height 0
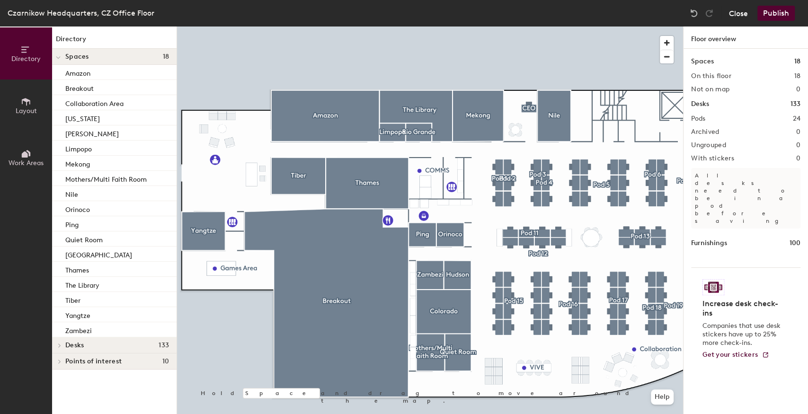
click at [734, 15] on button "Close" at bounding box center [738, 13] width 19 height 15
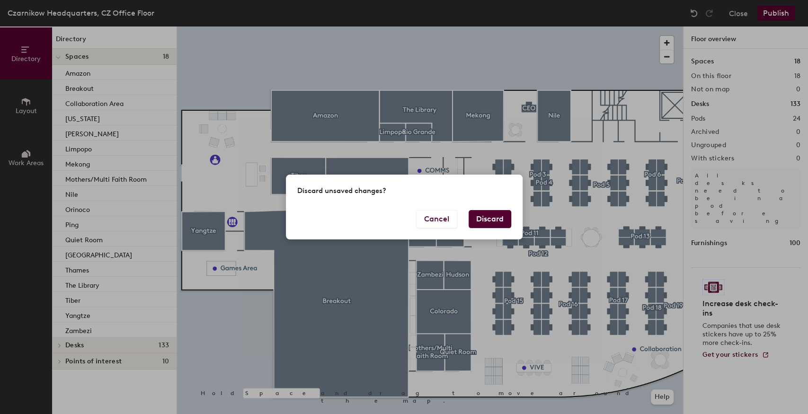
click at [477, 218] on button "Discard" at bounding box center [490, 219] width 43 height 18
